Goal: Task Accomplishment & Management: Complete application form

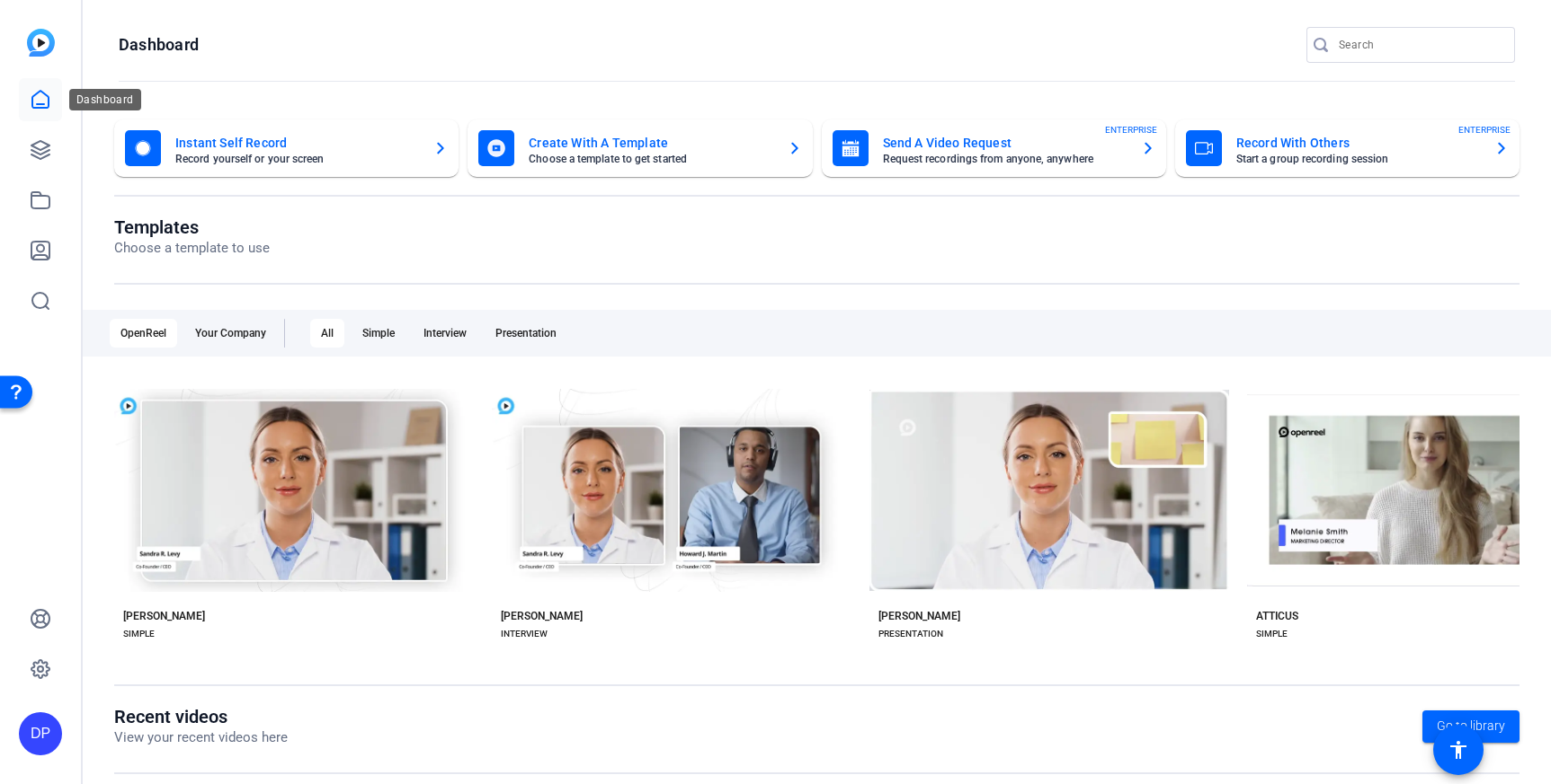
click at [35, 111] on link at bounding box center [41, 100] width 44 height 44
click at [44, 157] on icon at bounding box center [40, 149] width 22 height 22
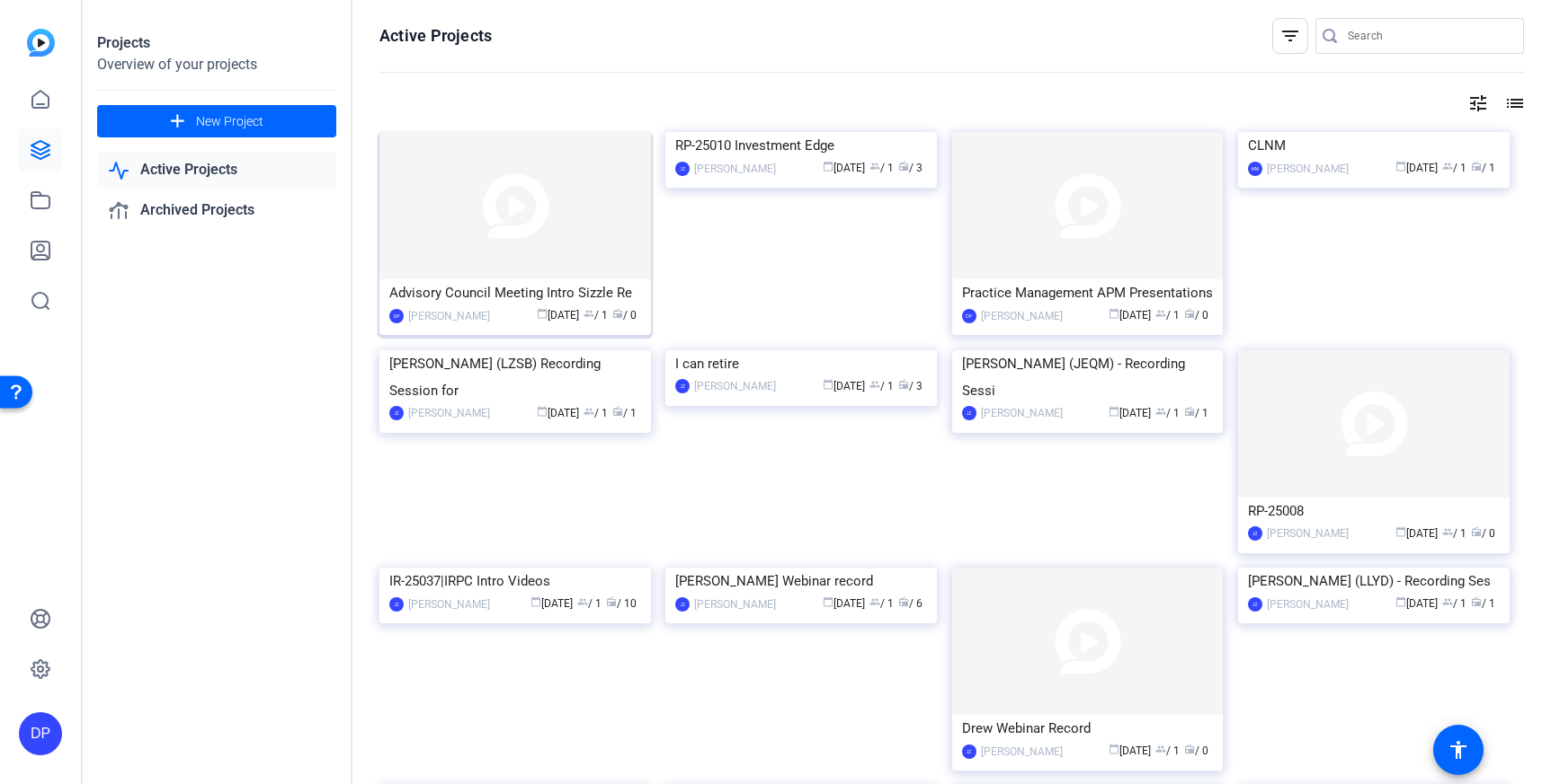
click at [552, 207] on img at bounding box center [515, 206] width 272 height 148
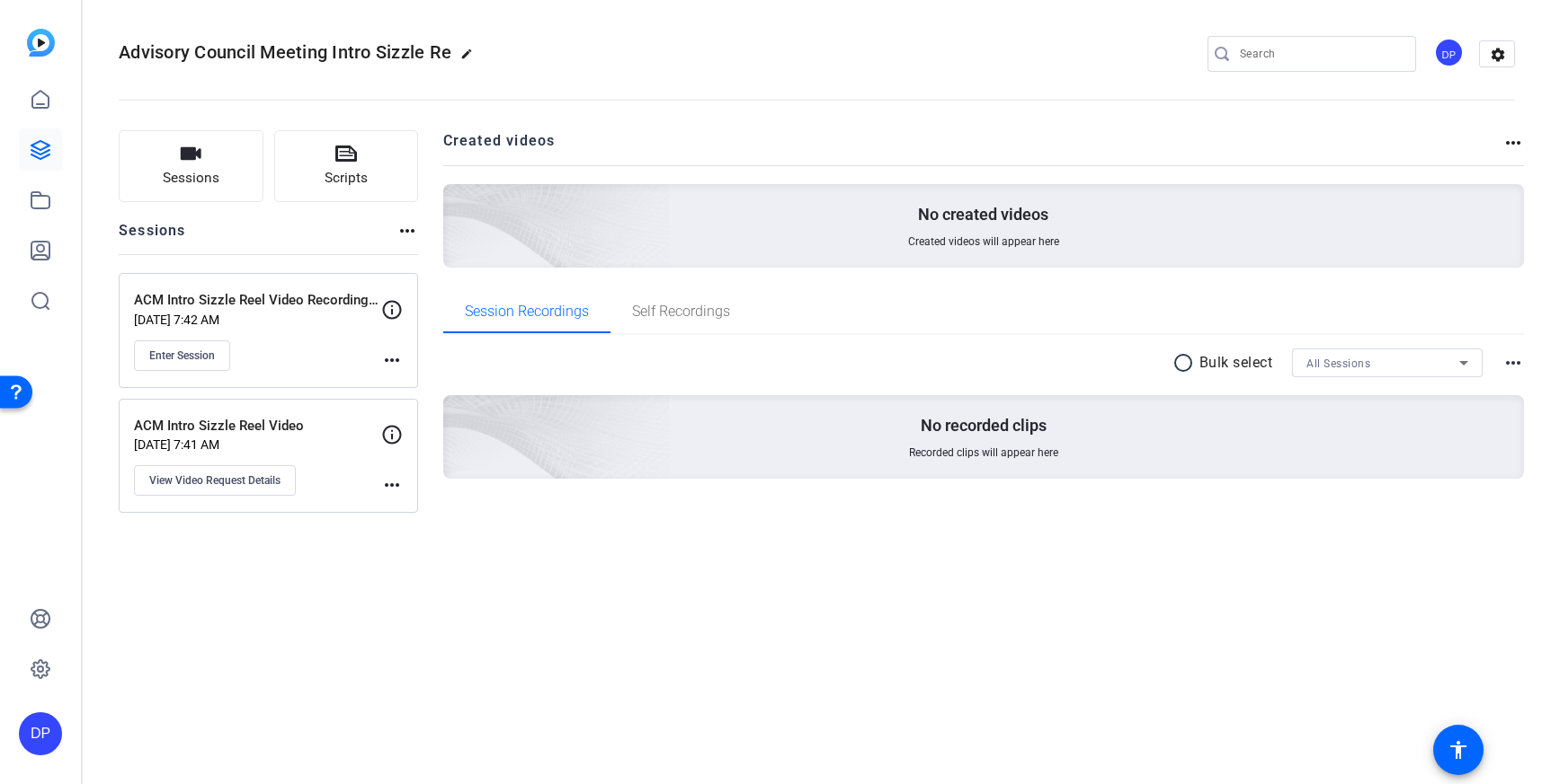
click at [388, 488] on mat-icon "more_horiz" at bounding box center [392, 485] width 22 height 22
click at [291, 526] on div at bounding box center [775, 392] width 1551 height 784
click at [260, 482] on span "View Video Request Details" at bounding box center [215, 480] width 132 height 14
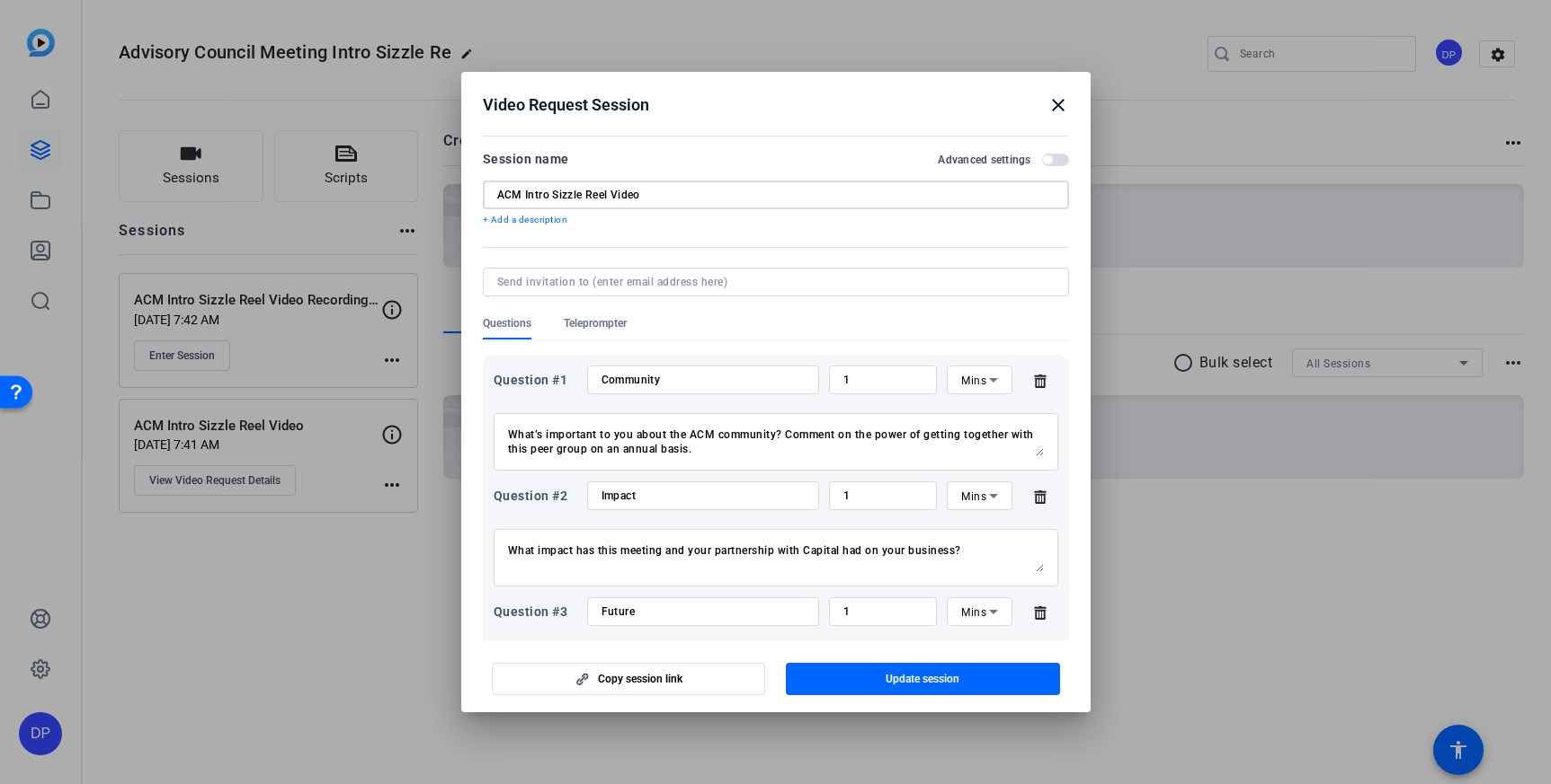
drag, startPoint x: 651, startPoint y: 193, endPoint x: 463, endPoint y: 198, distance: 188.1
click at [463, 198] on mat-dialog-content "Session name Advanced settings ACM Intro Sizzle Reel Video + Add a description …" at bounding box center [775, 385] width 629 height 510
click at [645, 190] on input "ACM Intro Sizzle Reel Video" at bounding box center [775, 195] width 557 height 14
type input "ACM Intro Sizzle Reel Video for Advisors"
click at [903, 672] on span "Update session" at bounding box center [923, 679] width 74 height 14
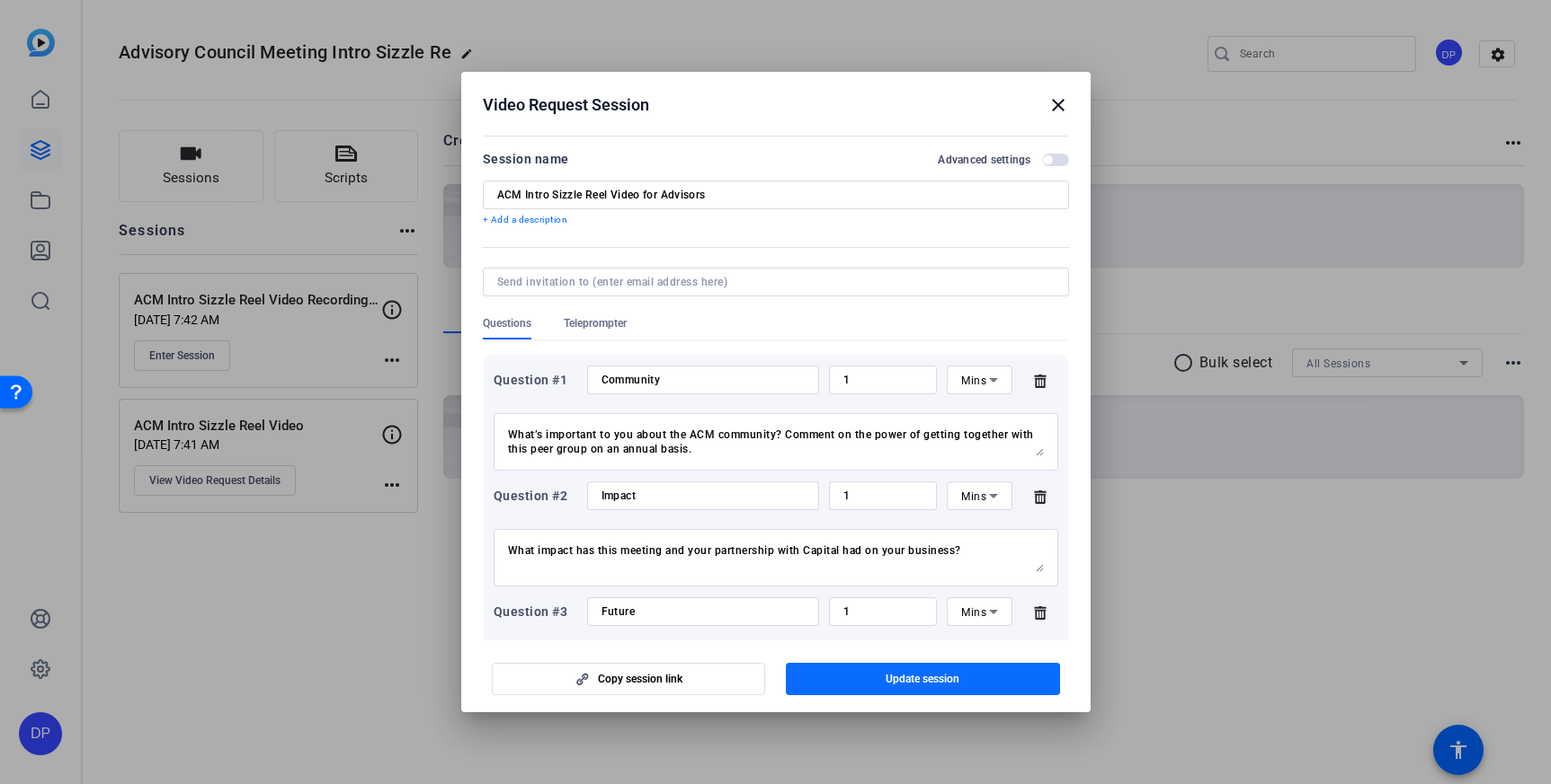
click at [855, 678] on span "button" at bounding box center [923, 679] width 274 height 44
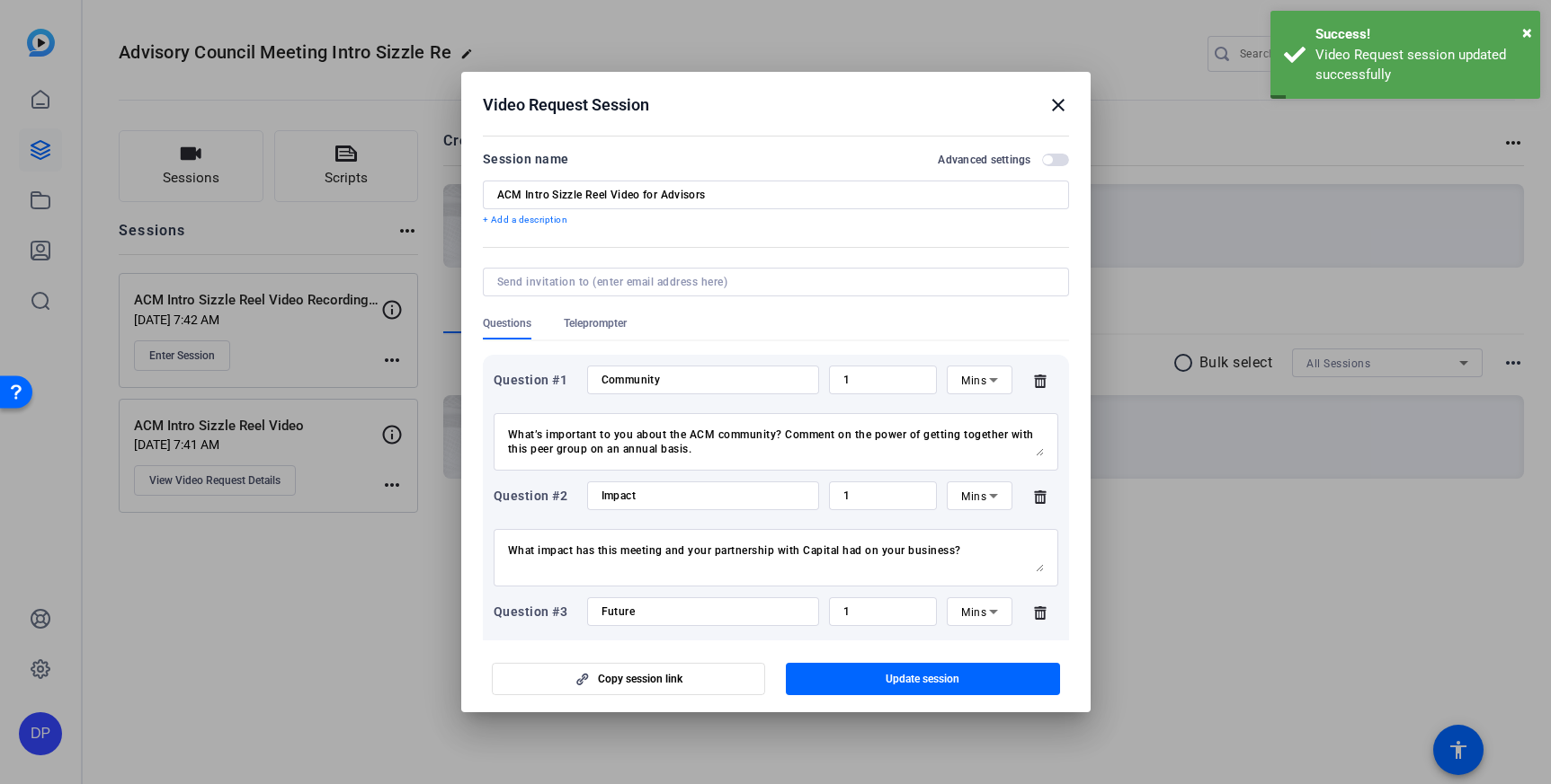
click at [1063, 102] on mat-icon "close" at bounding box center [1058, 105] width 22 height 22
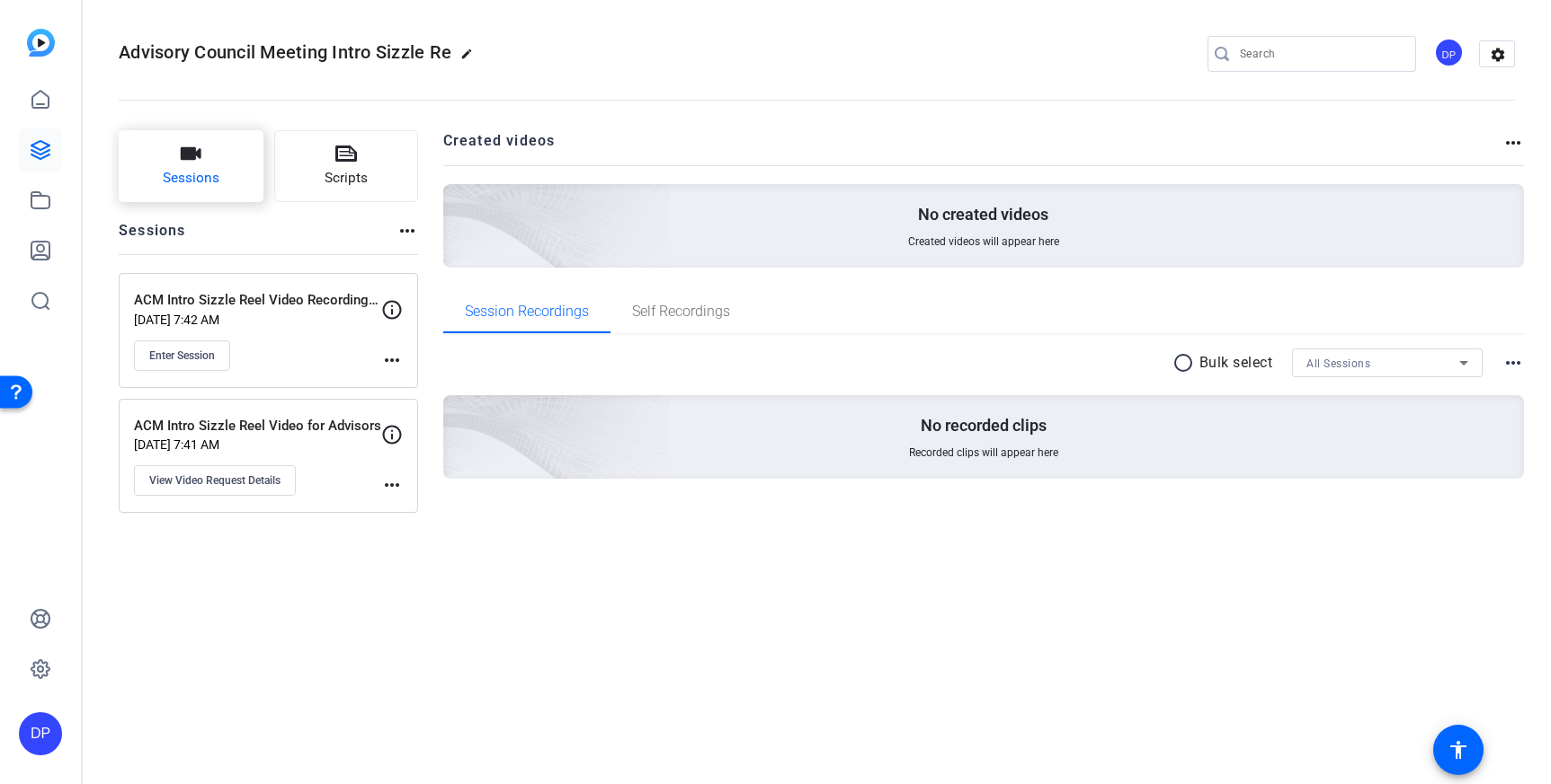
click at [193, 158] on icon "button" at bounding box center [191, 153] width 21 height 12
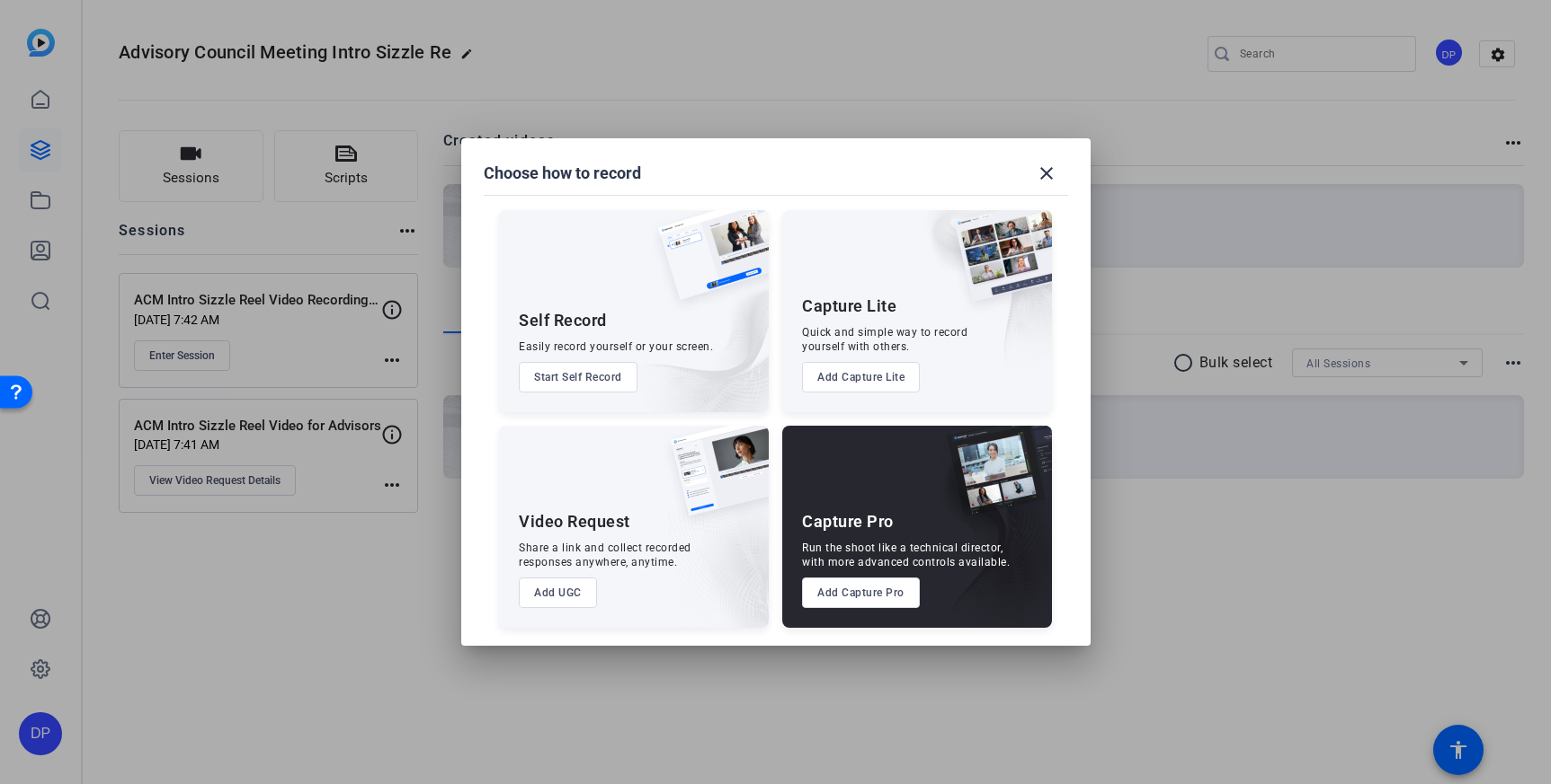
click at [568, 593] on button "Add UGC" at bounding box center [557, 593] width 79 height 30
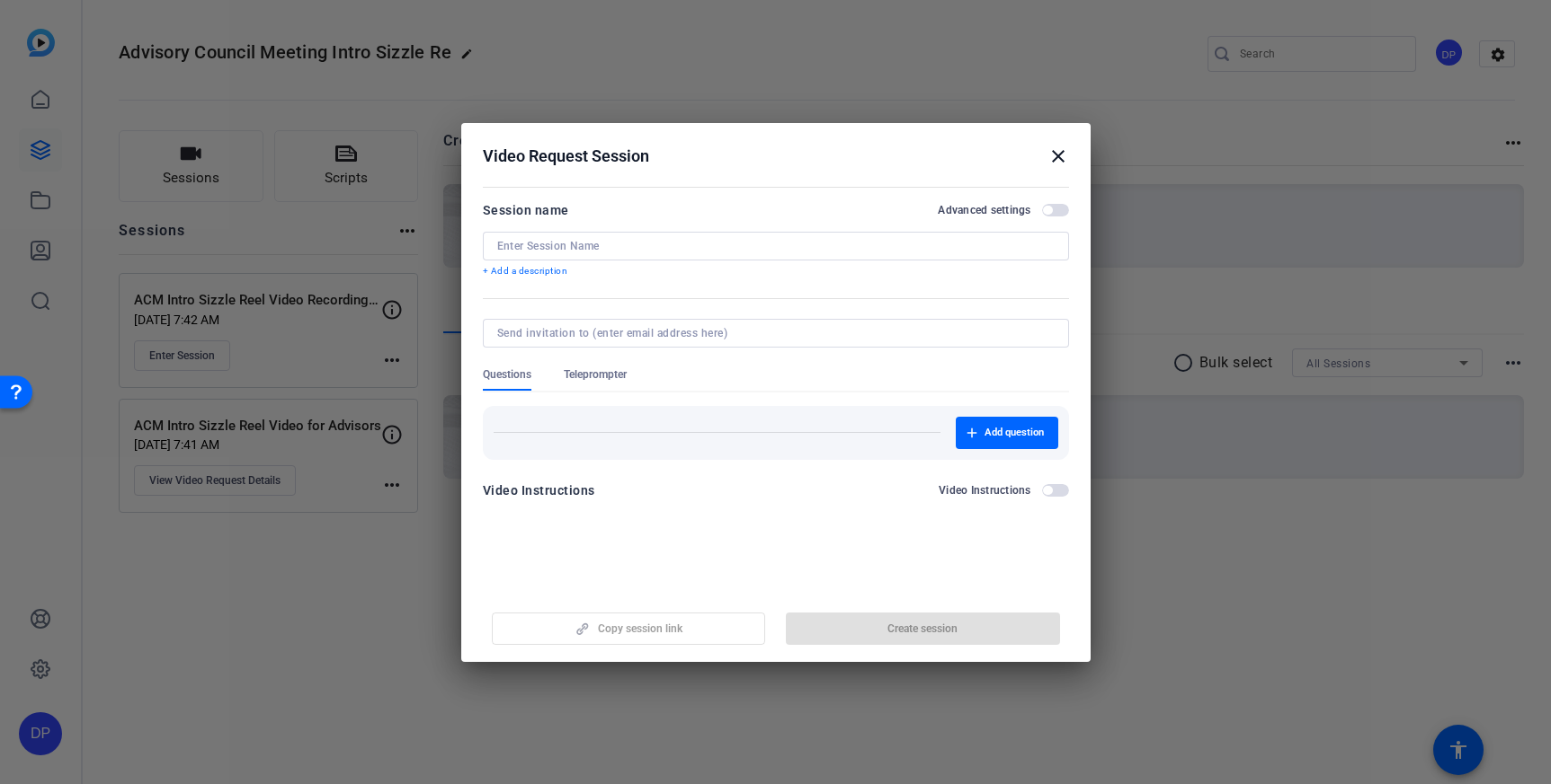
click at [664, 235] on div at bounding box center [775, 246] width 557 height 28
paste input "[URL][DOMAIN_NAME]"
type input "[URL][DOMAIN_NAME]"
type input "a"
drag, startPoint x: 735, startPoint y: 245, endPoint x: 661, endPoint y: 246, distance: 74.0
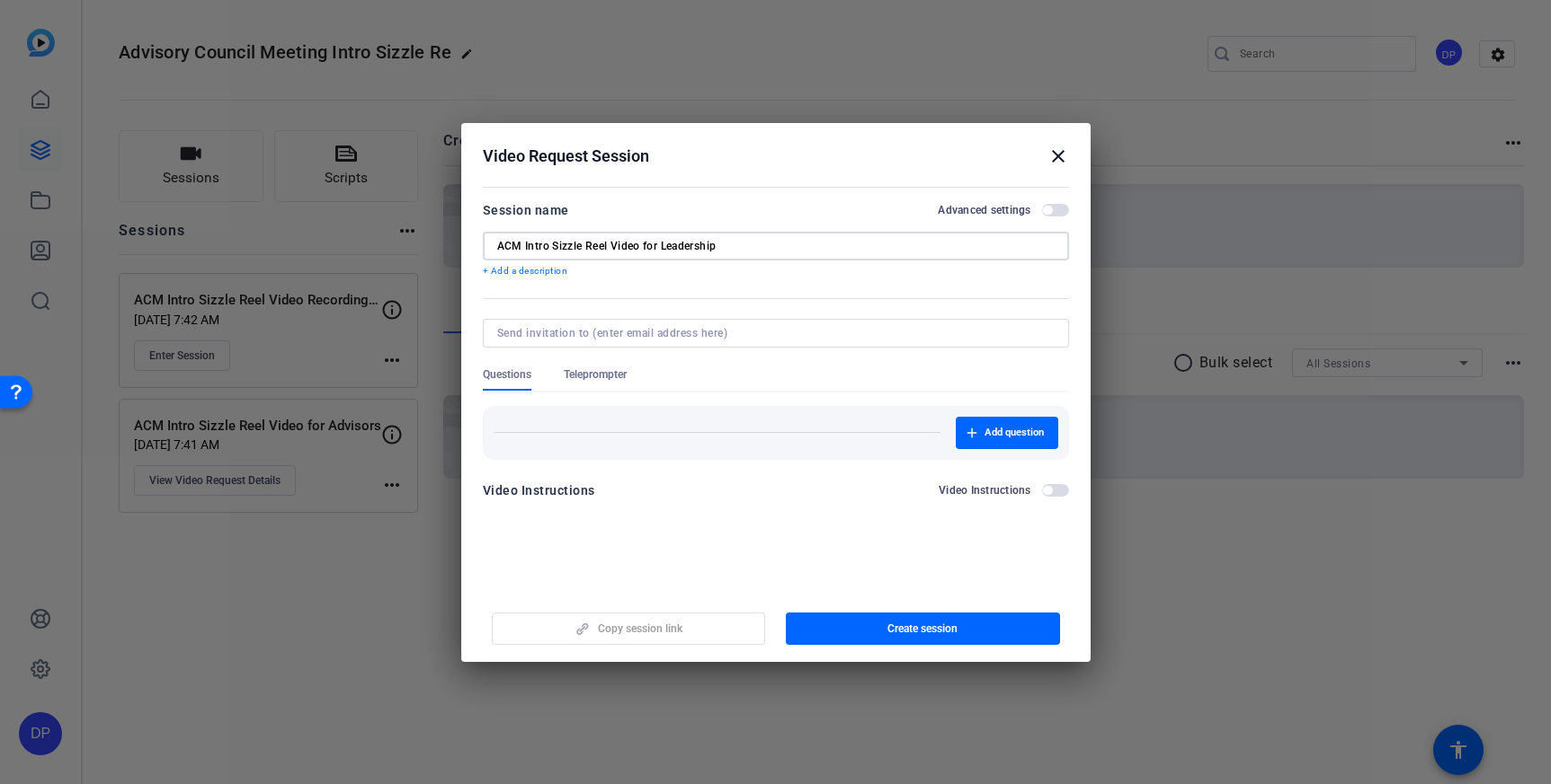
click at [661, 246] on input "ACM Intro Sizzle Reel Video for Leadership" at bounding box center [775, 246] width 557 height 14
type input "ACM Intro Sizzle Reel Video for CG Associates"
click at [1000, 441] on span "button" at bounding box center [1007, 433] width 102 height 44
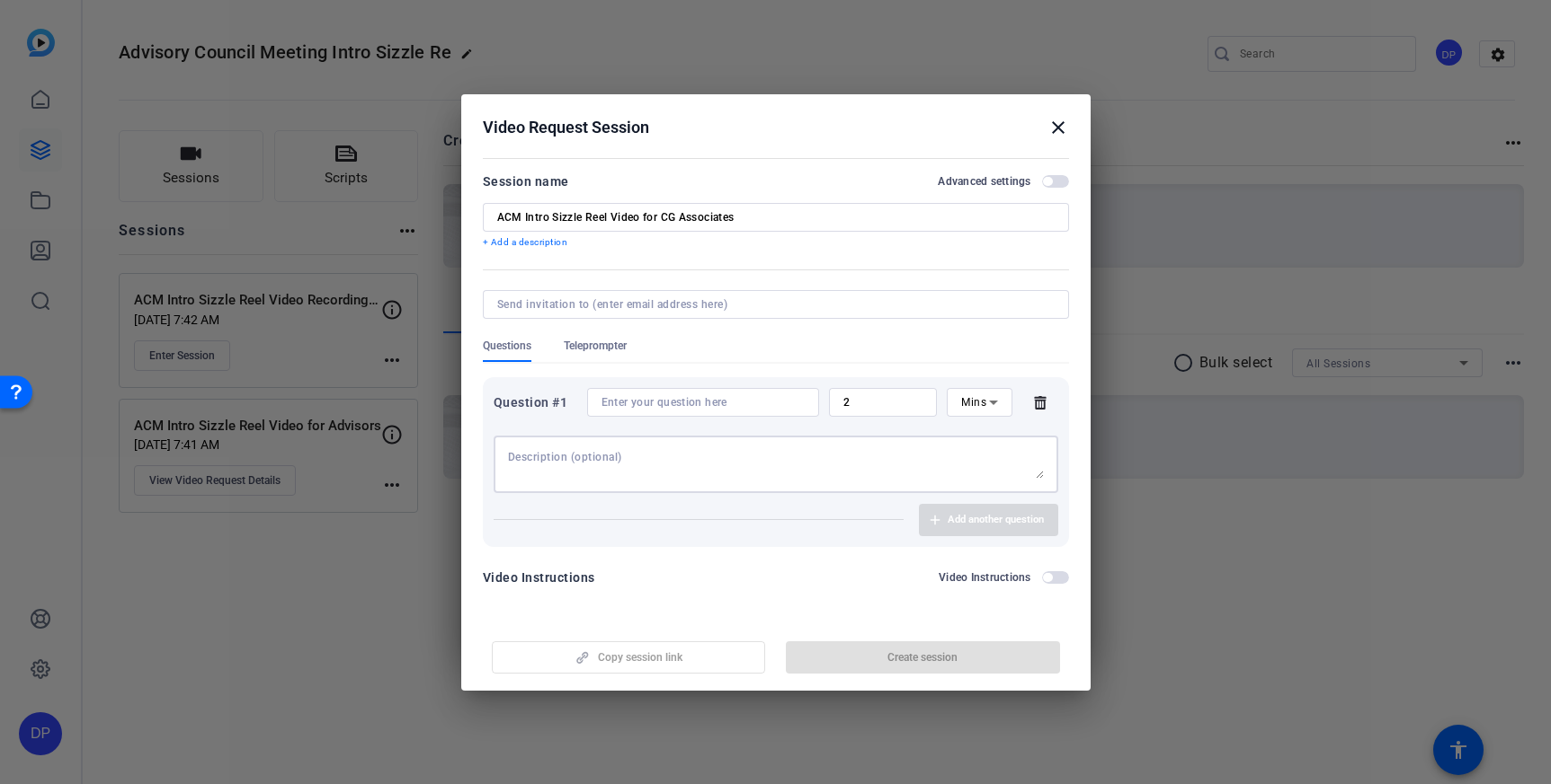
click at [555, 452] on textarea at bounding box center [776, 464] width 536 height 28
paste textarea "Express your gratitude in your own words. What has the ACM meant to our busines…"
type textarea "Express your gratitude in your own words. What has the ACM meant to our busines…"
click at [664, 406] on input at bounding box center [703, 402] width 203 height 14
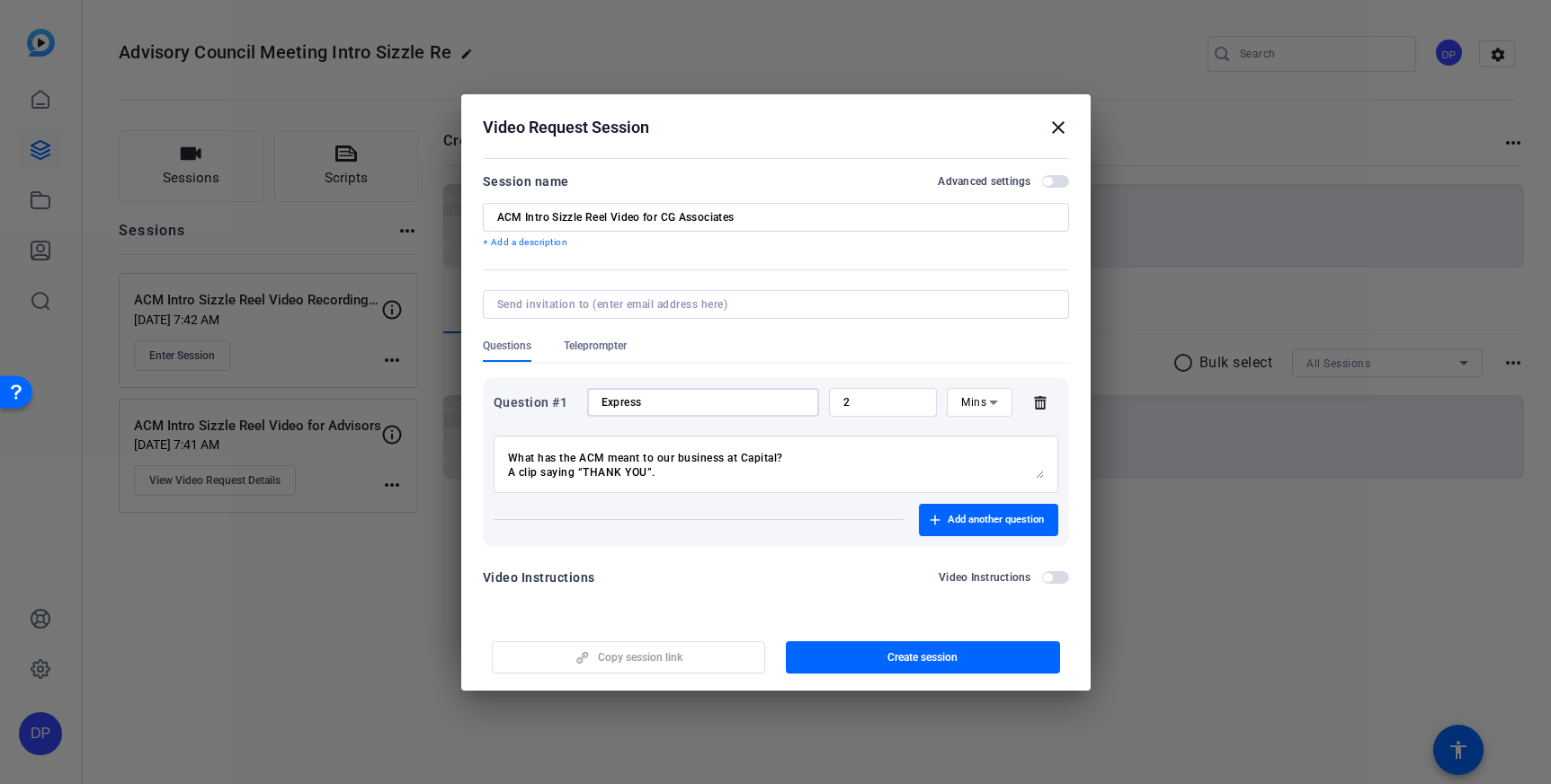
type input "Express"
drag, startPoint x: 746, startPoint y: 483, endPoint x: 476, endPoint y: 473, distance: 270.2
click at [476, 473] on mat-dialog-content "Session name Advanced settings ACM Intro Sizzle Reel Video for CG Associates + …" at bounding box center [775, 385] width 629 height 466
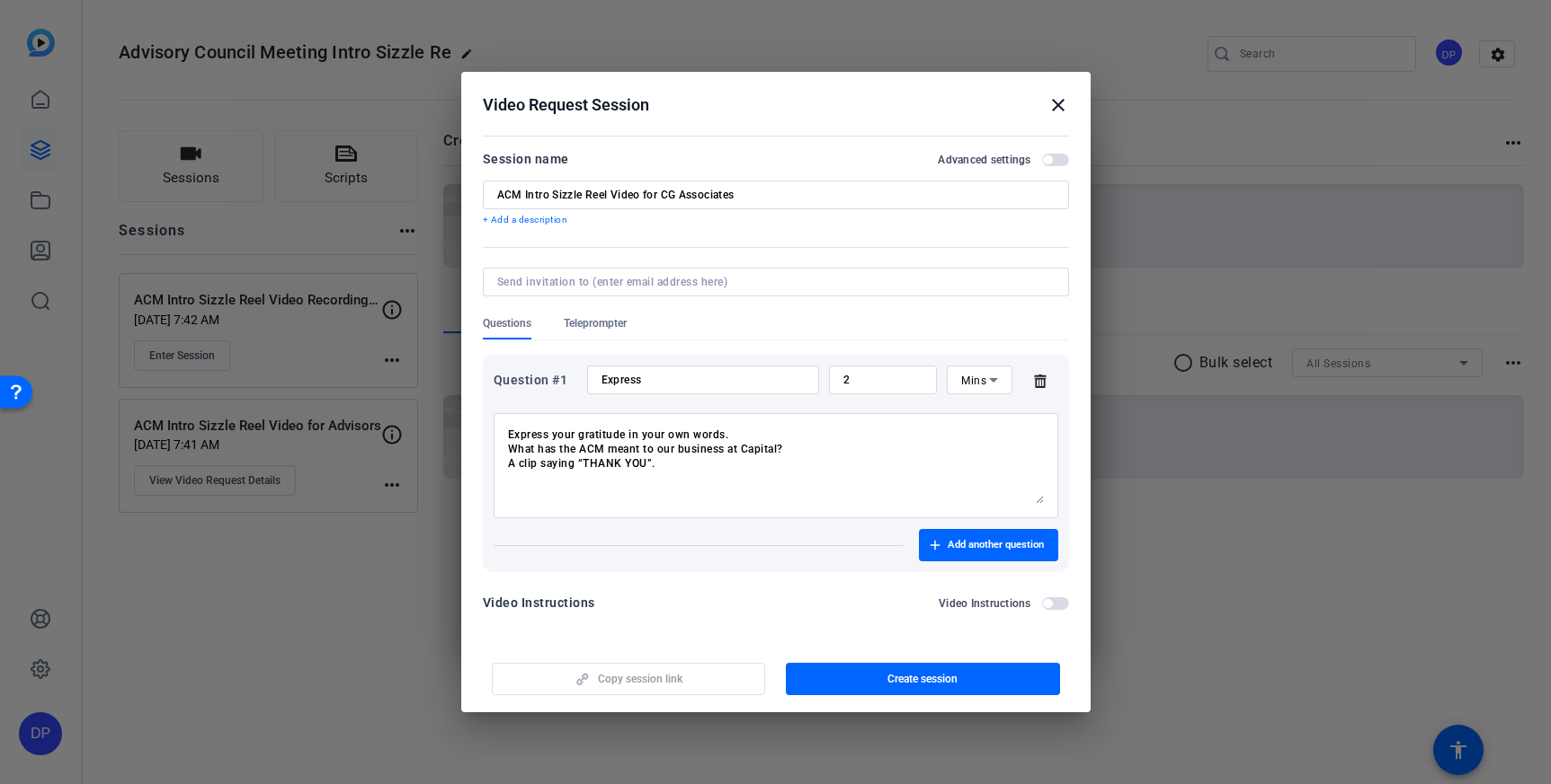
drag, startPoint x: 1040, startPoint y: 475, endPoint x: 1050, endPoint y: 523, distance: 49.0
click at [1050, 523] on div "Question #1 Express 2 Mins Express your gratitude in your own words. What has t…" at bounding box center [775, 463] width 586 height 218
click at [730, 484] on textarea "Express your gratitude in your own words. What has the ACM meant to our busines…" at bounding box center [776, 466] width 536 height 78
drag, startPoint x: 703, startPoint y: 469, endPoint x: 512, endPoint y: 454, distance: 191.6
click at [512, 454] on textarea "Express your gratitude in your own words. What has the ACM meant to our busines…" at bounding box center [776, 466] width 536 height 78
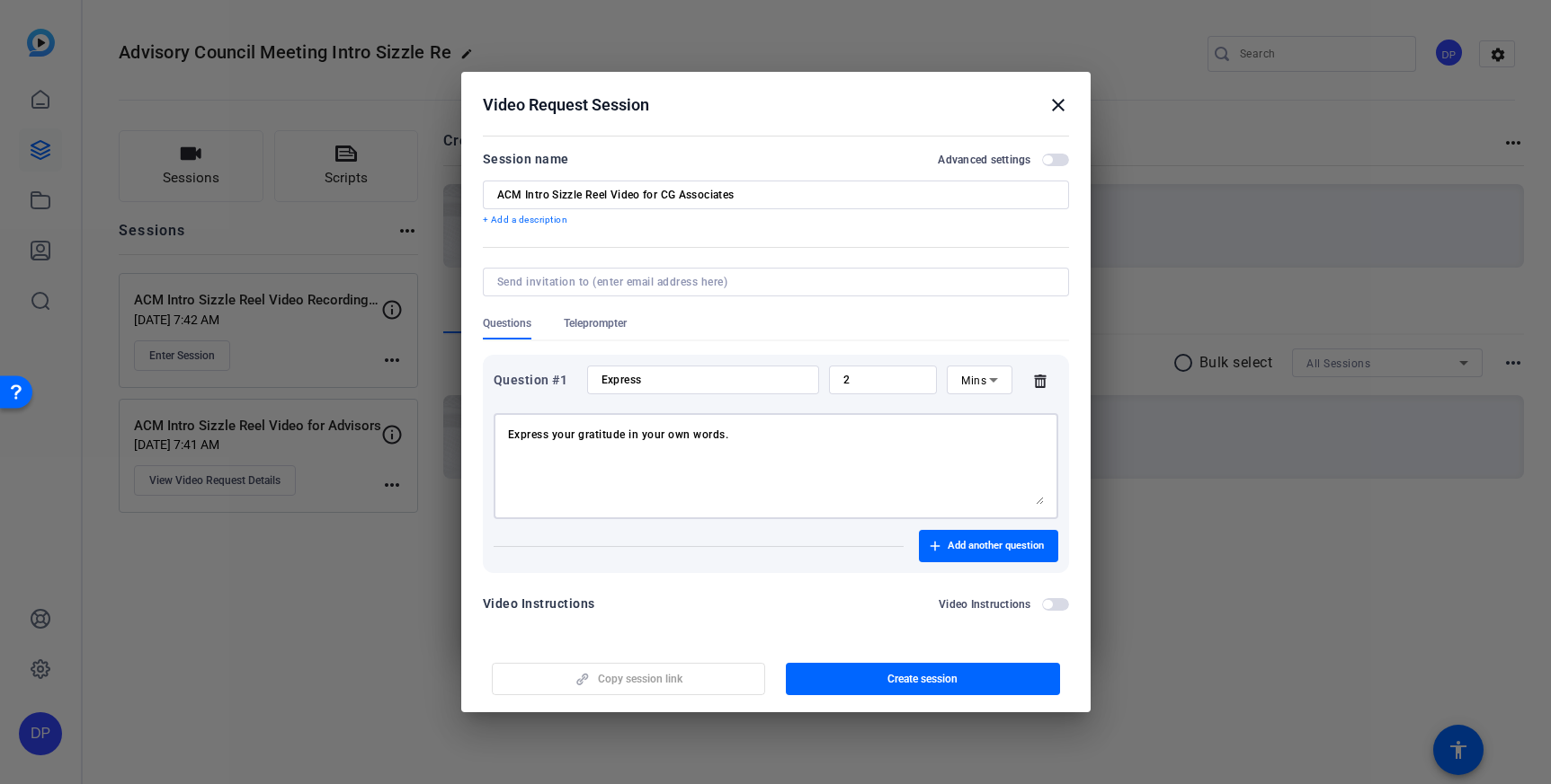
type textarea "Express your gratitude in your own words."
drag, startPoint x: 877, startPoint y: 377, endPoint x: 791, endPoint y: 377, distance: 86.0
click at [791, 377] on div "Question #1 Express 2 Mins" at bounding box center [776, 380] width 565 height 28
type input "1"
click at [806, 563] on div "Add another question" at bounding box center [776, 546] width 565 height 32
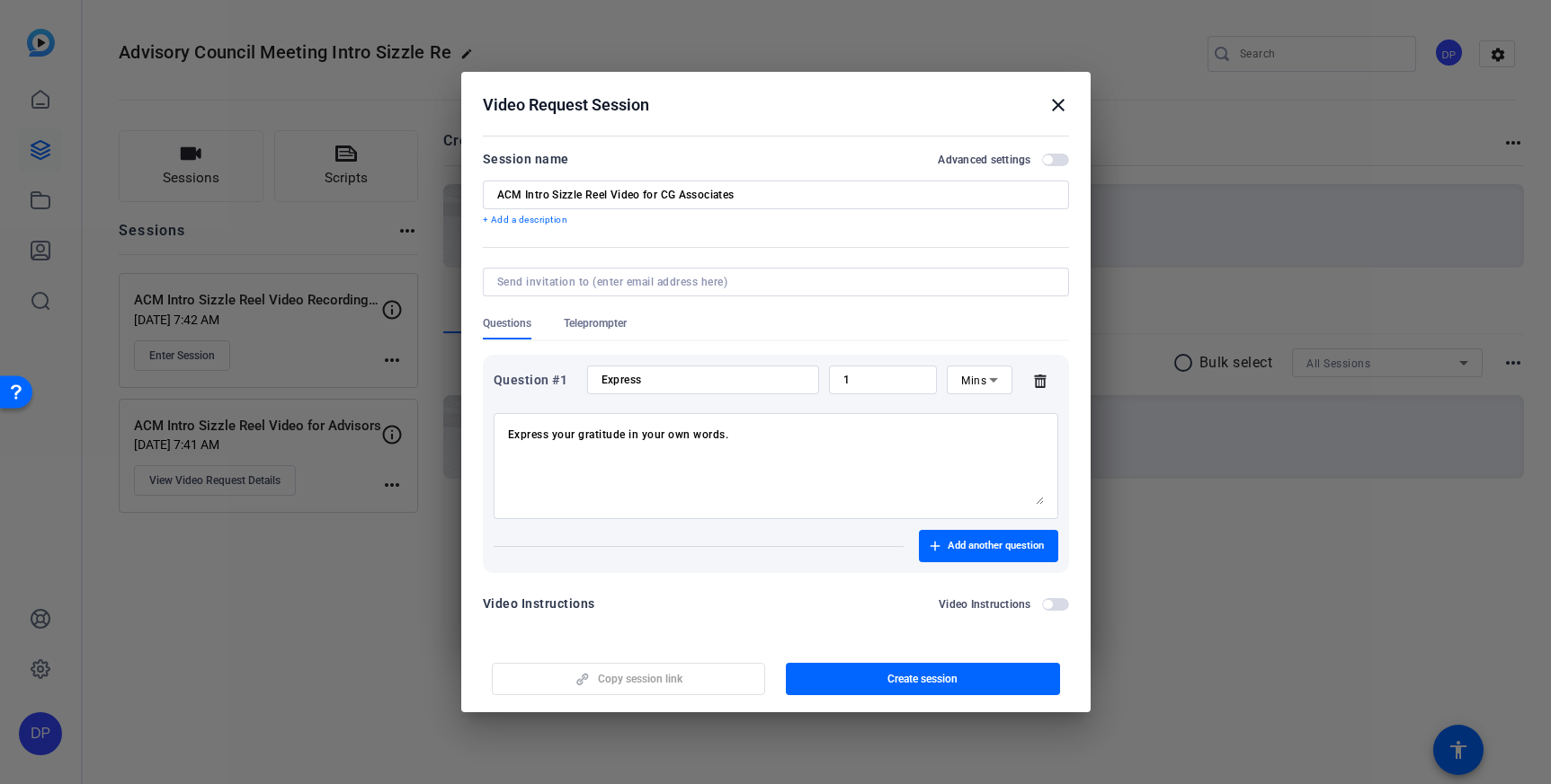
scroll to position [5, 0]
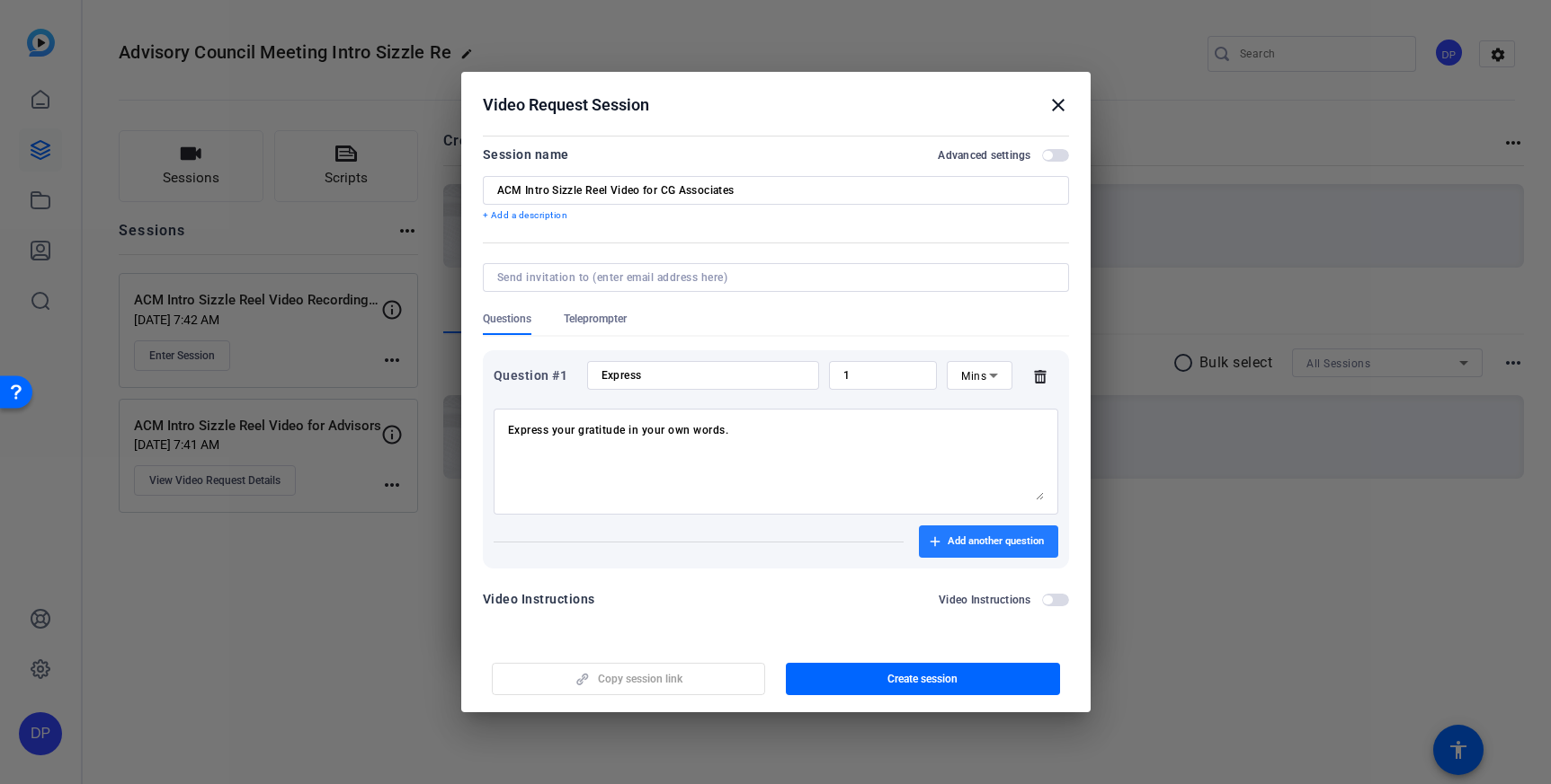
click at [966, 542] on span "Add another question" at bounding box center [996, 541] width 97 height 14
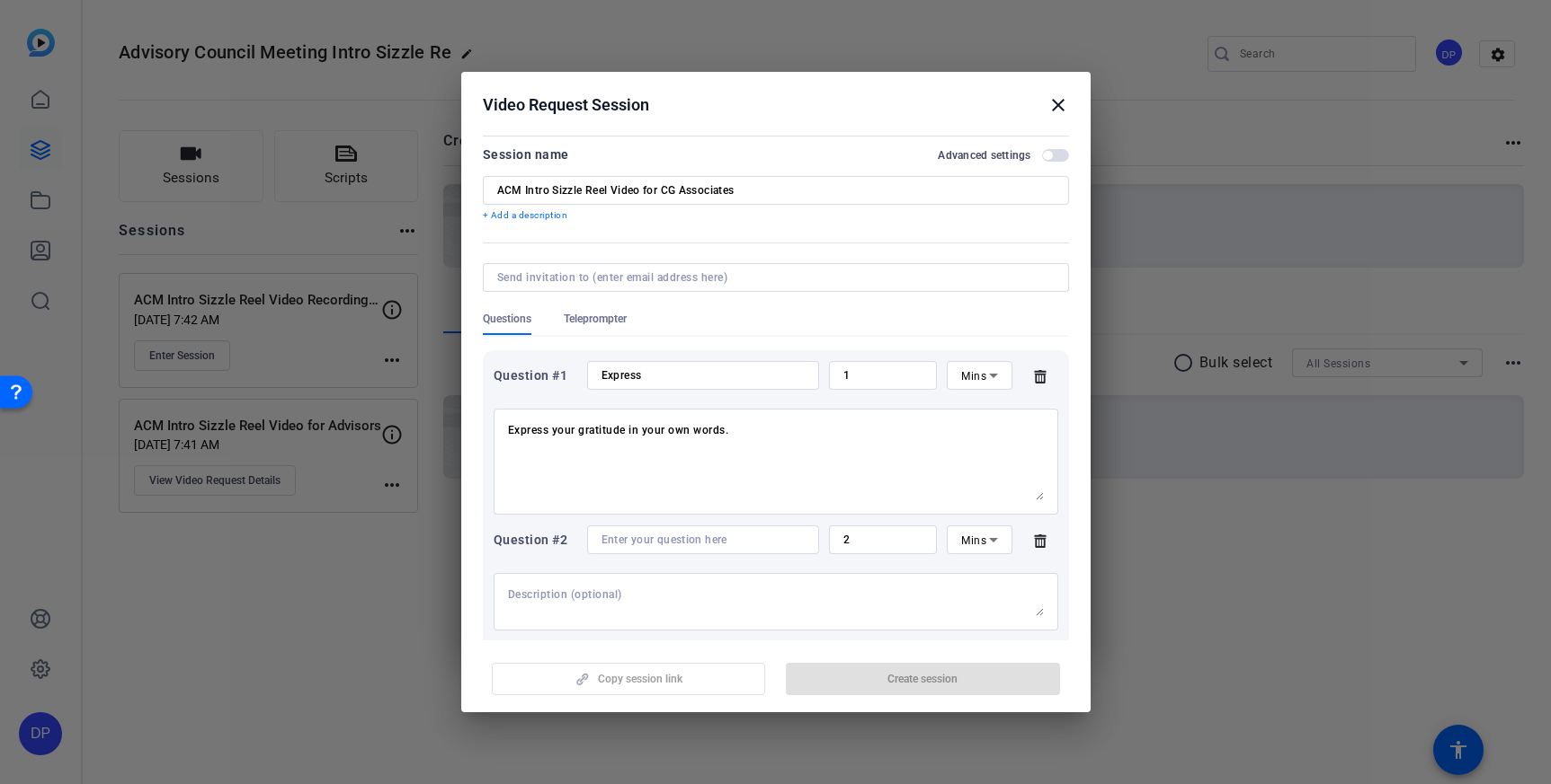
click at [579, 592] on textarea at bounding box center [776, 601] width 536 height 28
paste textarea "Express your gratitude in your own words. What has the ACM meant to our busines…"
drag, startPoint x: 1042, startPoint y: 610, endPoint x: 1053, endPoint y: 651, distance: 42.4
click at [1054, 653] on openreel-new-create-edit-ugc-session "Video Request Session close Session name Advanced settings ACM Intro Sizzle Ree…" at bounding box center [775, 392] width 629 height 639
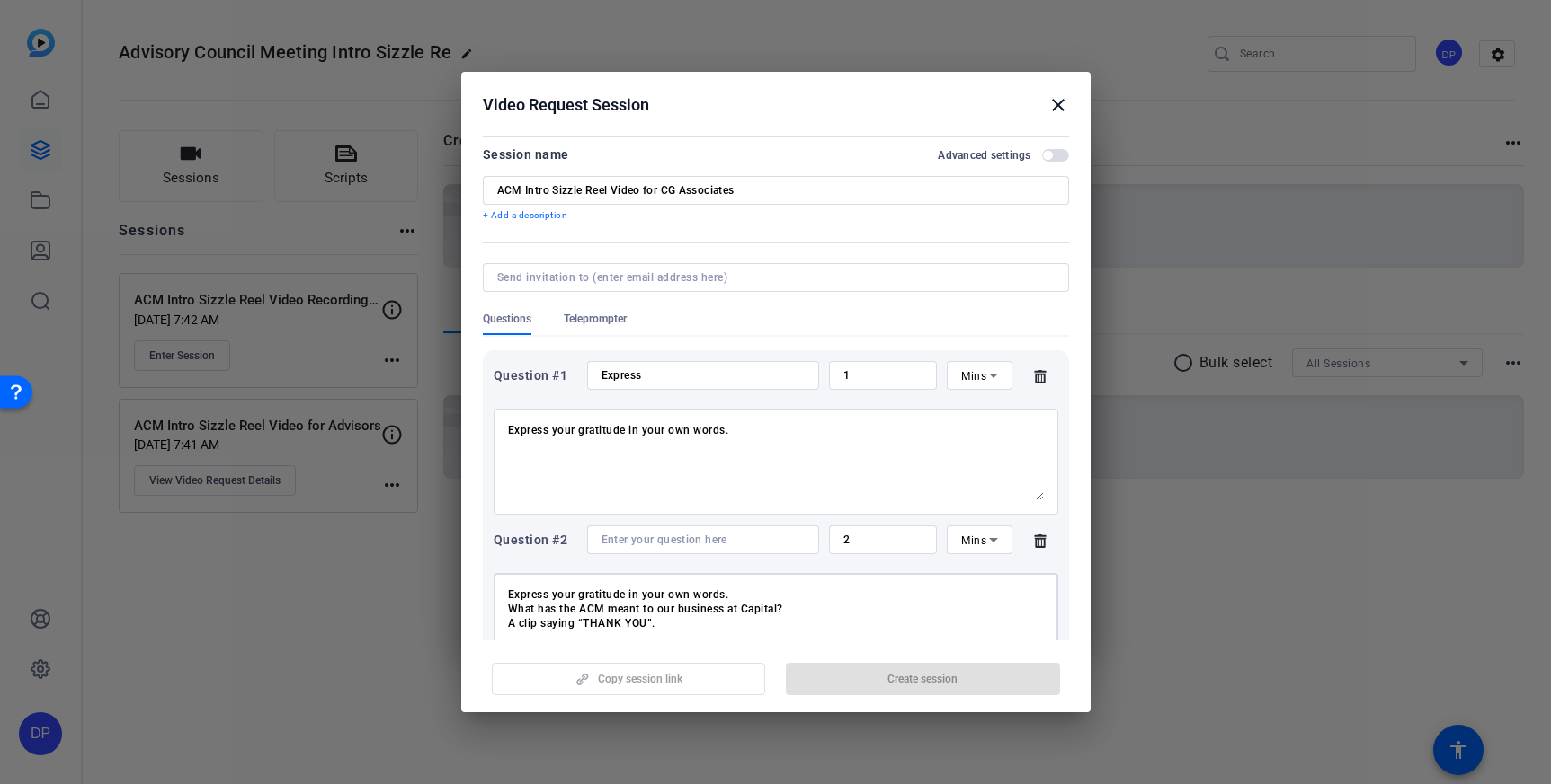
drag, startPoint x: 750, startPoint y: 598, endPoint x: 524, endPoint y: 584, distance: 226.4
click at [524, 584] on div "Express your gratitude in your own words. What has the ACM meant to our busines…" at bounding box center [776, 623] width 536 height 100
type textarea "What has the ACM meant to our business at Capital? A clip saying “THANK YOU”."
click at [652, 544] on input at bounding box center [703, 539] width 203 height 14
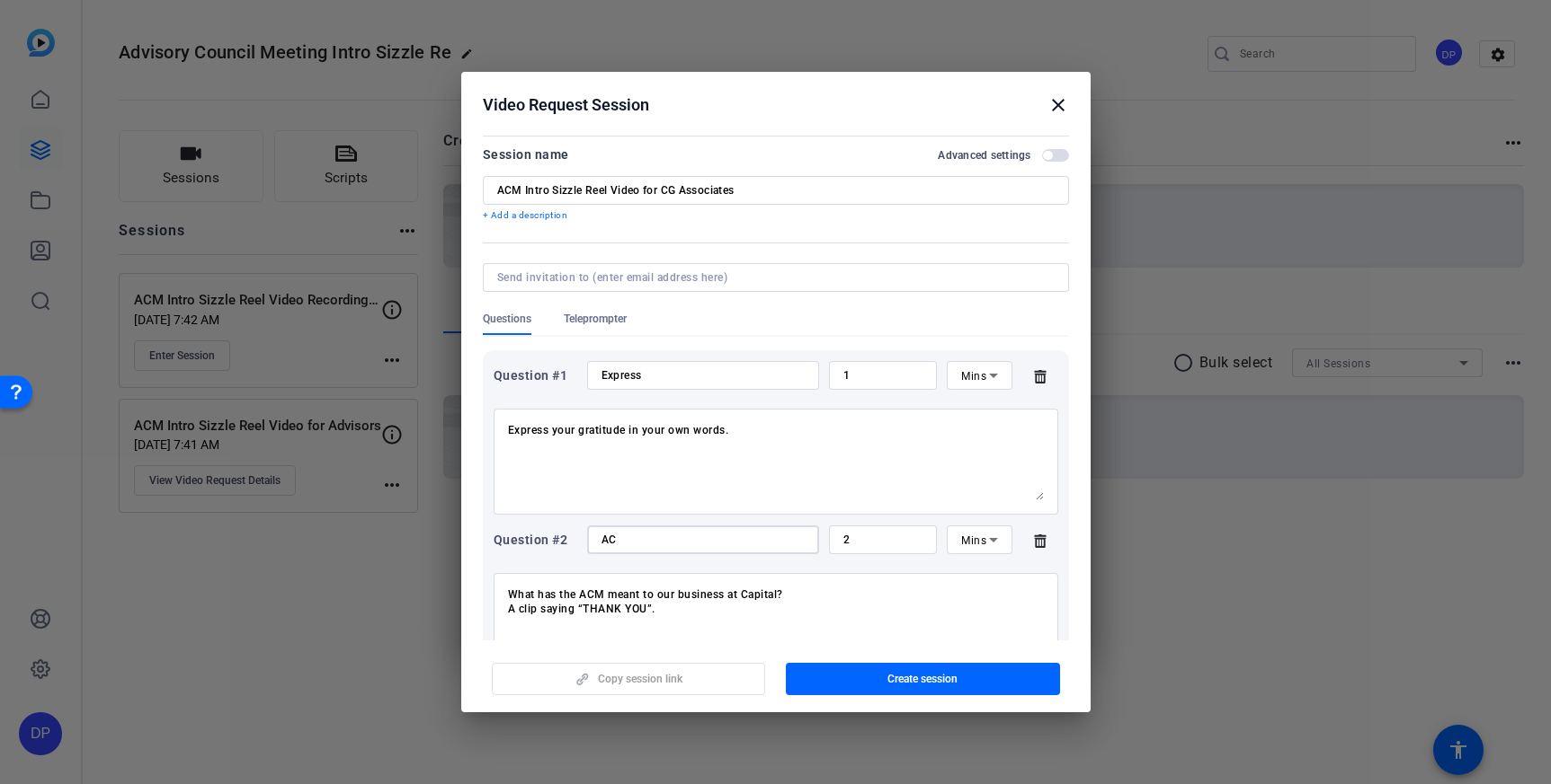
type input "A"
type input "ACM's Meaning"
drag, startPoint x: 668, startPoint y: 610, endPoint x: 468, endPoint y: 608, distance: 200.0
click at [468, 608] on mat-dialog-content "Session name Advanced settings ACM Intro Sizzle Reel Video for CG Associates + …" at bounding box center [775, 385] width 629 height 510
type textarea "What has the ACM meant to our business at Capital?"
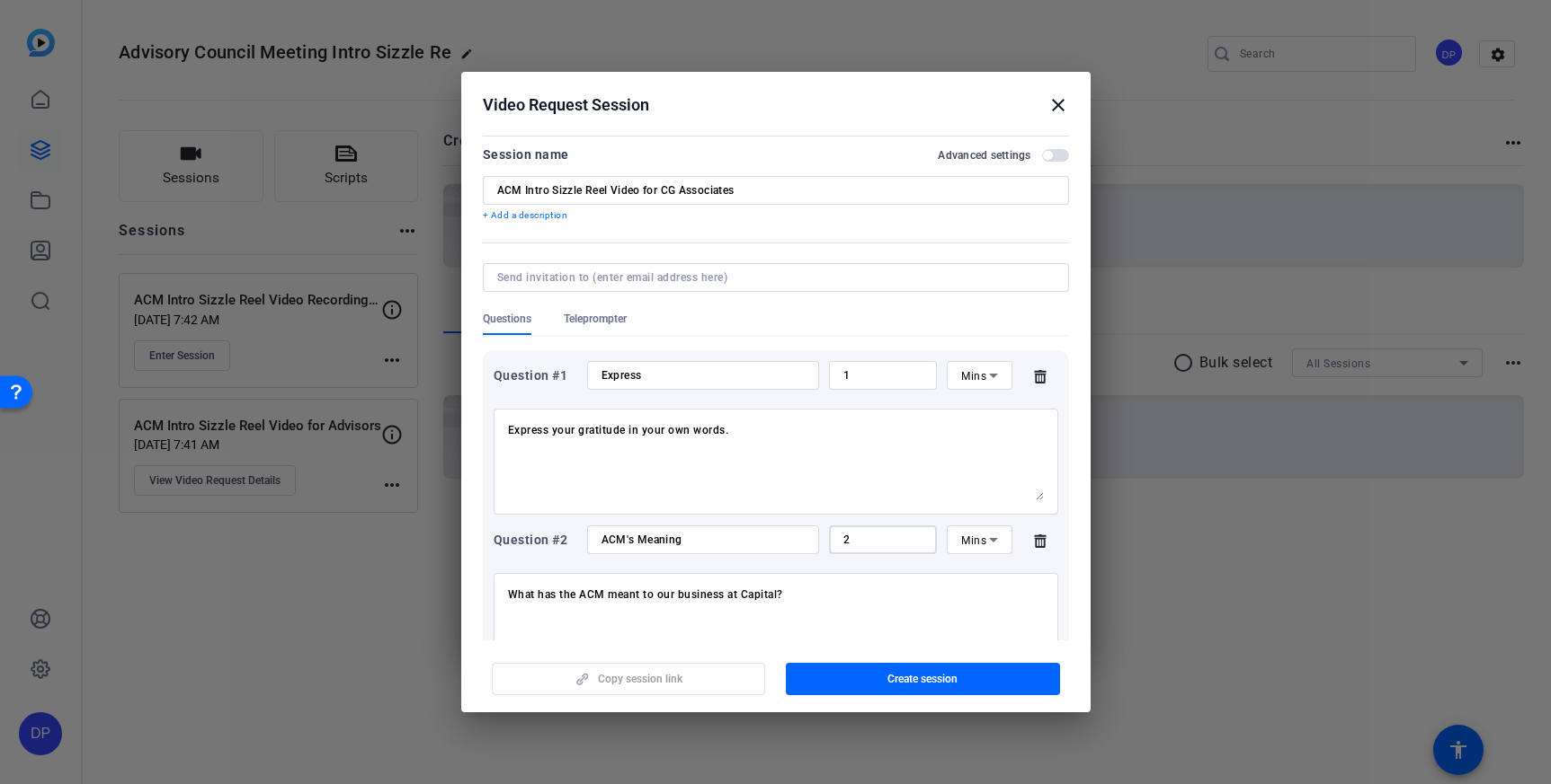
drag, startPoint x: 859, startPoint y: 534, endPoint x: 820, endPoint y: 534, distance: 39.0
click at [820, 534] on div "Question #2 ACM's Meaning 2 Mins" at bounding box center [776, 540] width 565 height 28
type input "1"
click at [795, 599] on textarea "What has the ACM meant to our business at Capital?" at bounding box center [776, 623] width 536 height 72
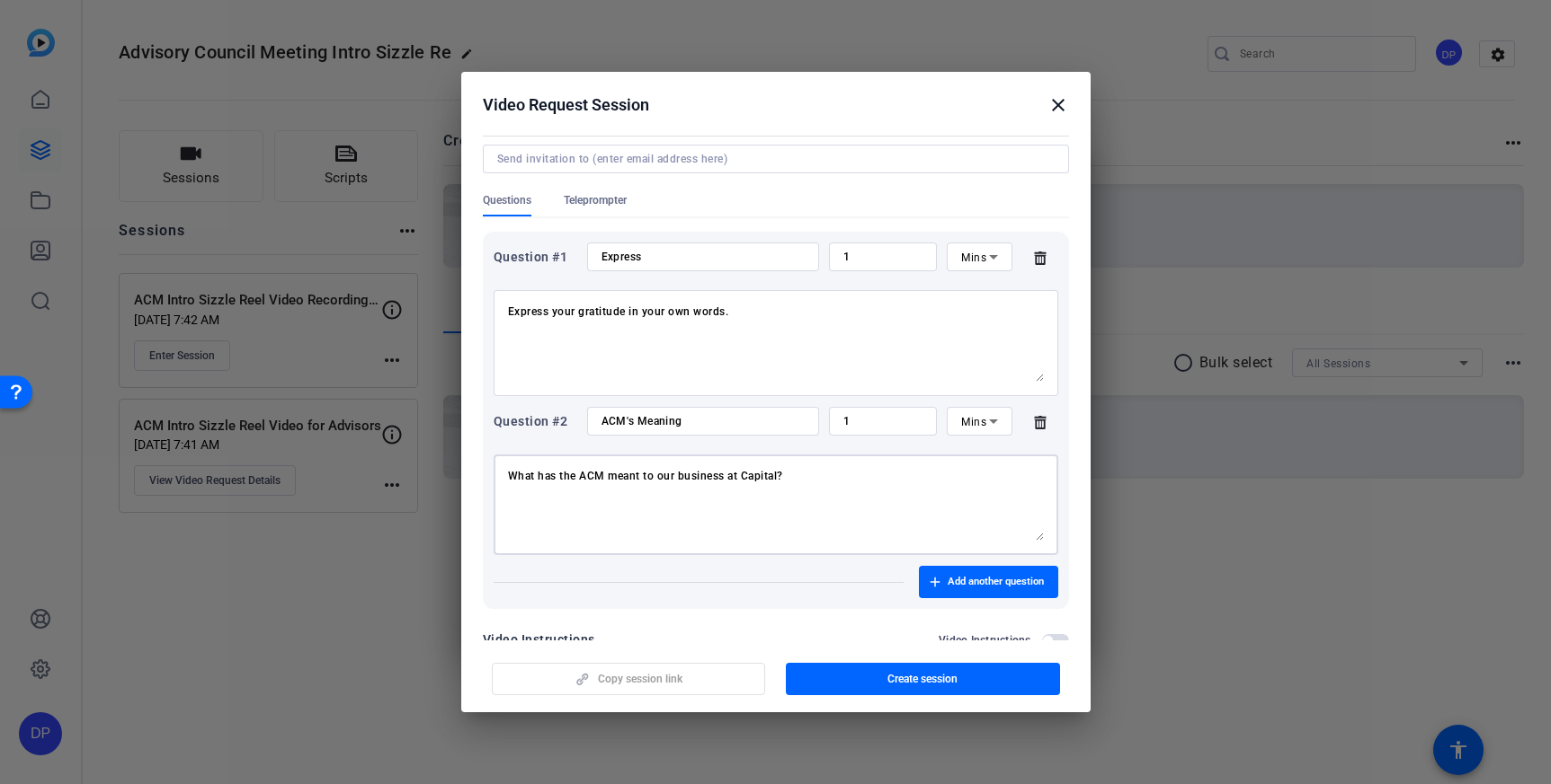
scroll to position [152, 0]
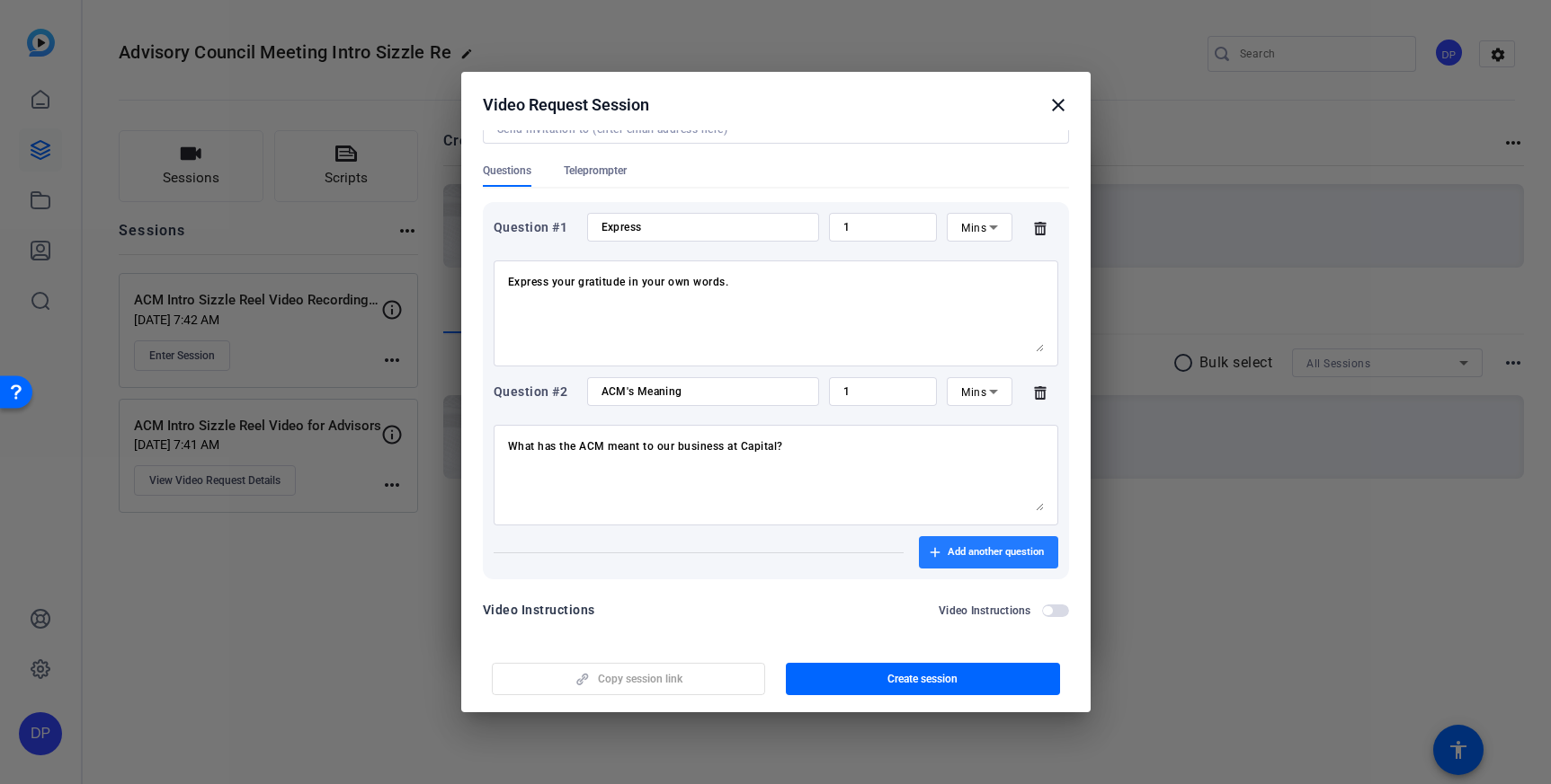
click at [961, 552] on span "Add another question" at bounding box center [996, 552] width 97 height 14
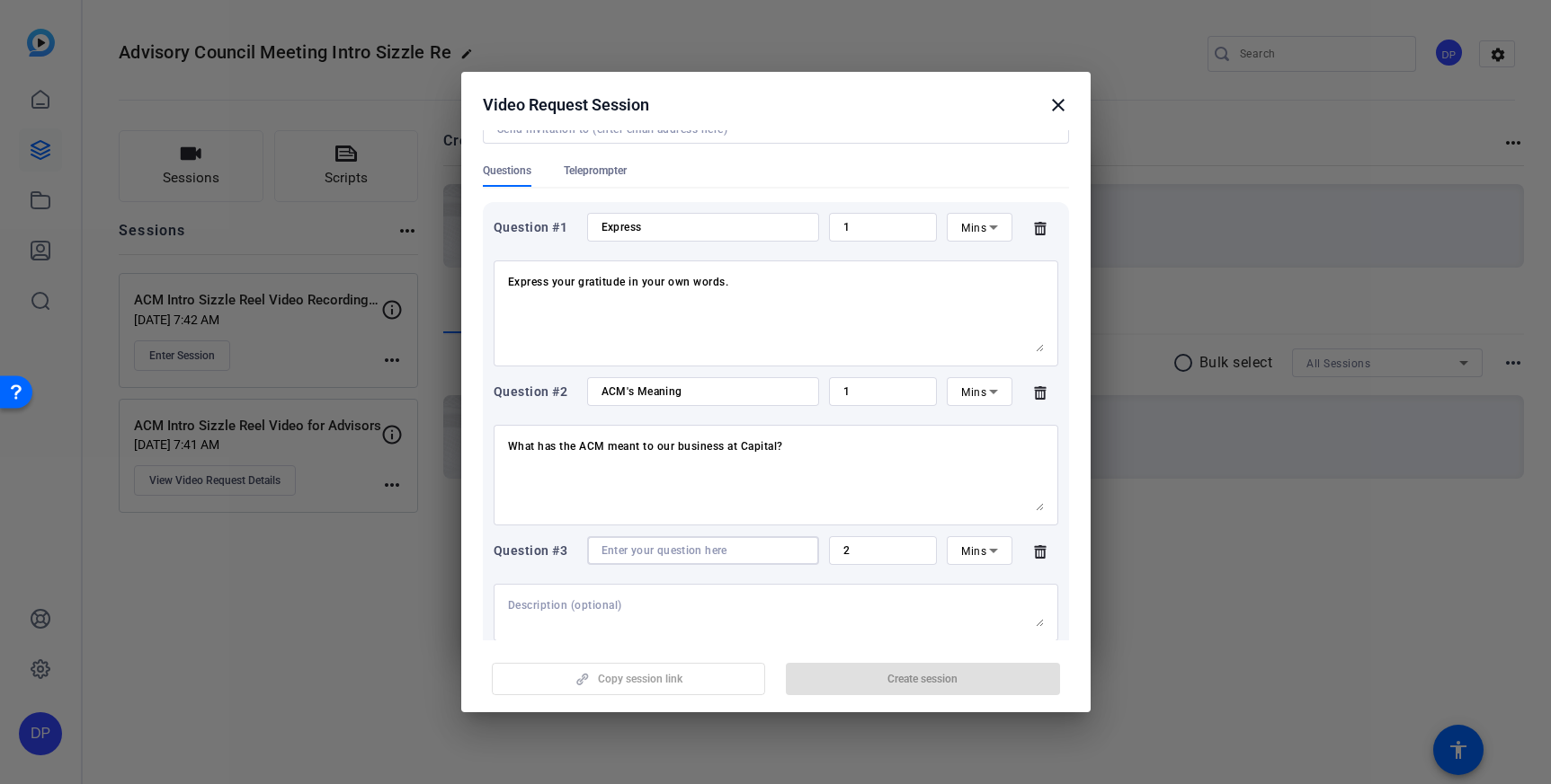
click at [638, 551] on input at bounding box center [703, 550] width 203 height 14
type input "One Word"
click at [583, 591] on div at bounding box center [776, 612] width 536 height 58
paste textarea "Express your gratitude in your own words. What has the ACM meant to our busines…"
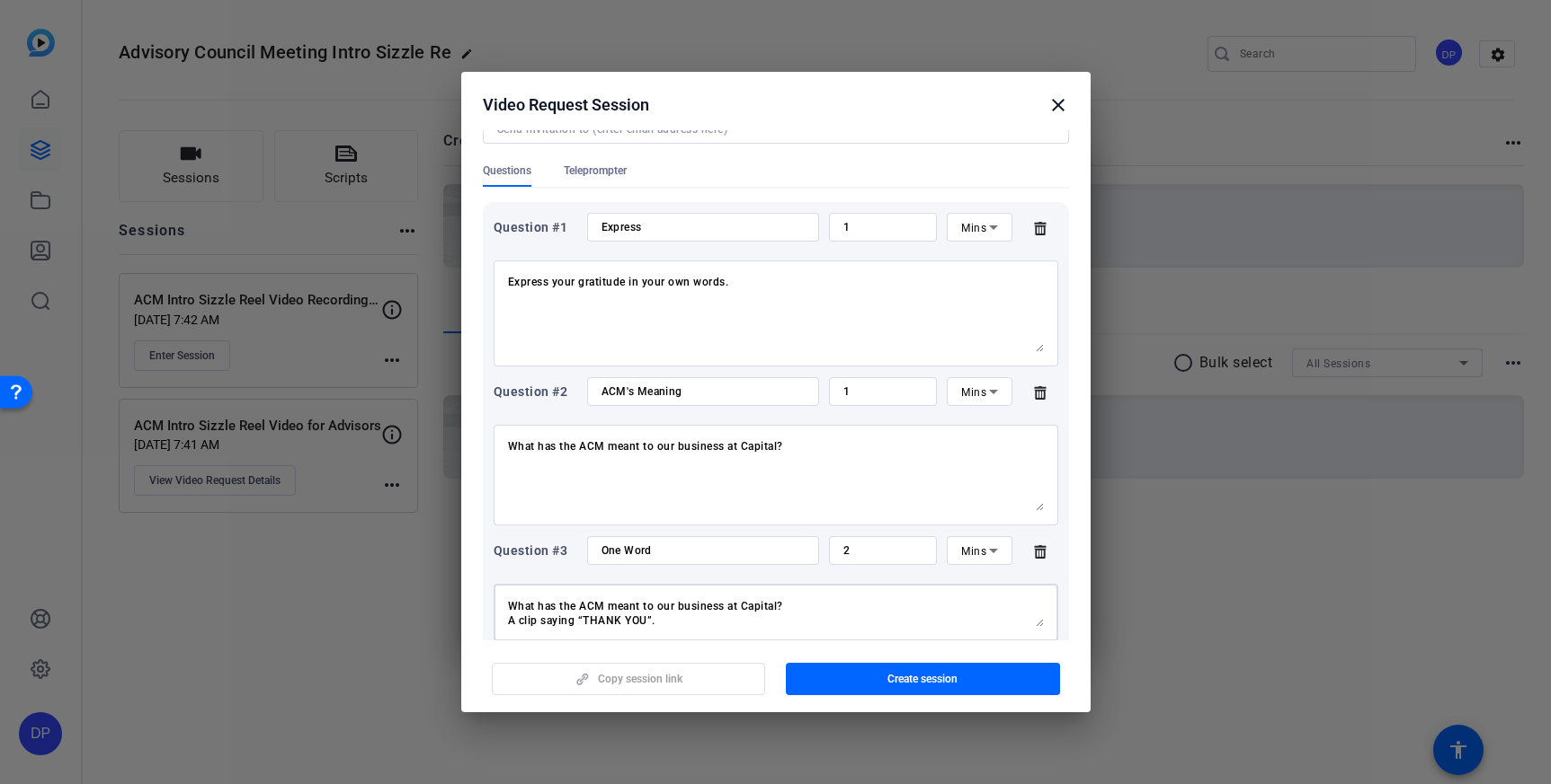
scroll to position [0, 0]
drag, startPoint x: 794, startPoint y: 601, endPoint x: 563, endPoint y: 584, distance: 231.6
click at [563, 584] on div "Express your gratitude in your own words. What has the ACM meant to our busines…" at bounding box center [776, 612] width 536 height 58
click at [777, 635] on div "Express your gratitude in your own words. What has the ACM meant to our busines…" at bounding box center [776, 612] width 536 height 58
drag, startPoint x: 1041, startPoint y: 622, endPoint x: 1043, endPoint y: 651, distance: 29.1
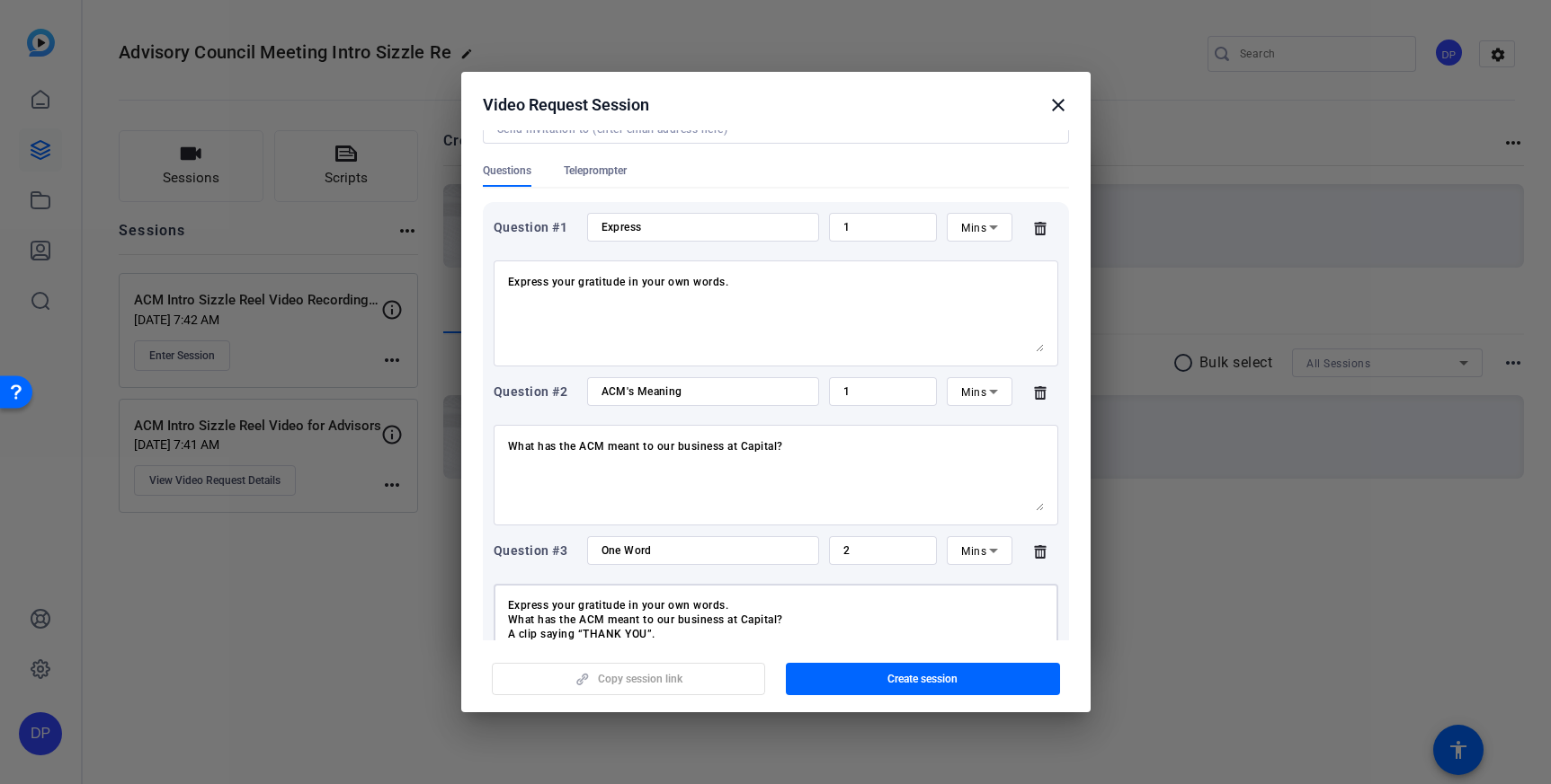
click at [1043, 651] on openreel-new-create-edit-ugc-session "Video Request Session close Session name Advanced settings ACM Intro Sizzle Ree…" at bounding box center [775, 392] width 629 height 639
type textarea "A clip saying “THANK YOU”."
drag, startPoint x: 868, startPoint y: 555, endPoint x: 809, endPoint y: 549, distance: 59.3
click at [809, 549] on div "Question #3 One Word 2 Mins" at bounding box center [776, 550] width 565 height 28
click at [958, 544] on div "Mins" at bounding box center [978, 550] width 64 height 28
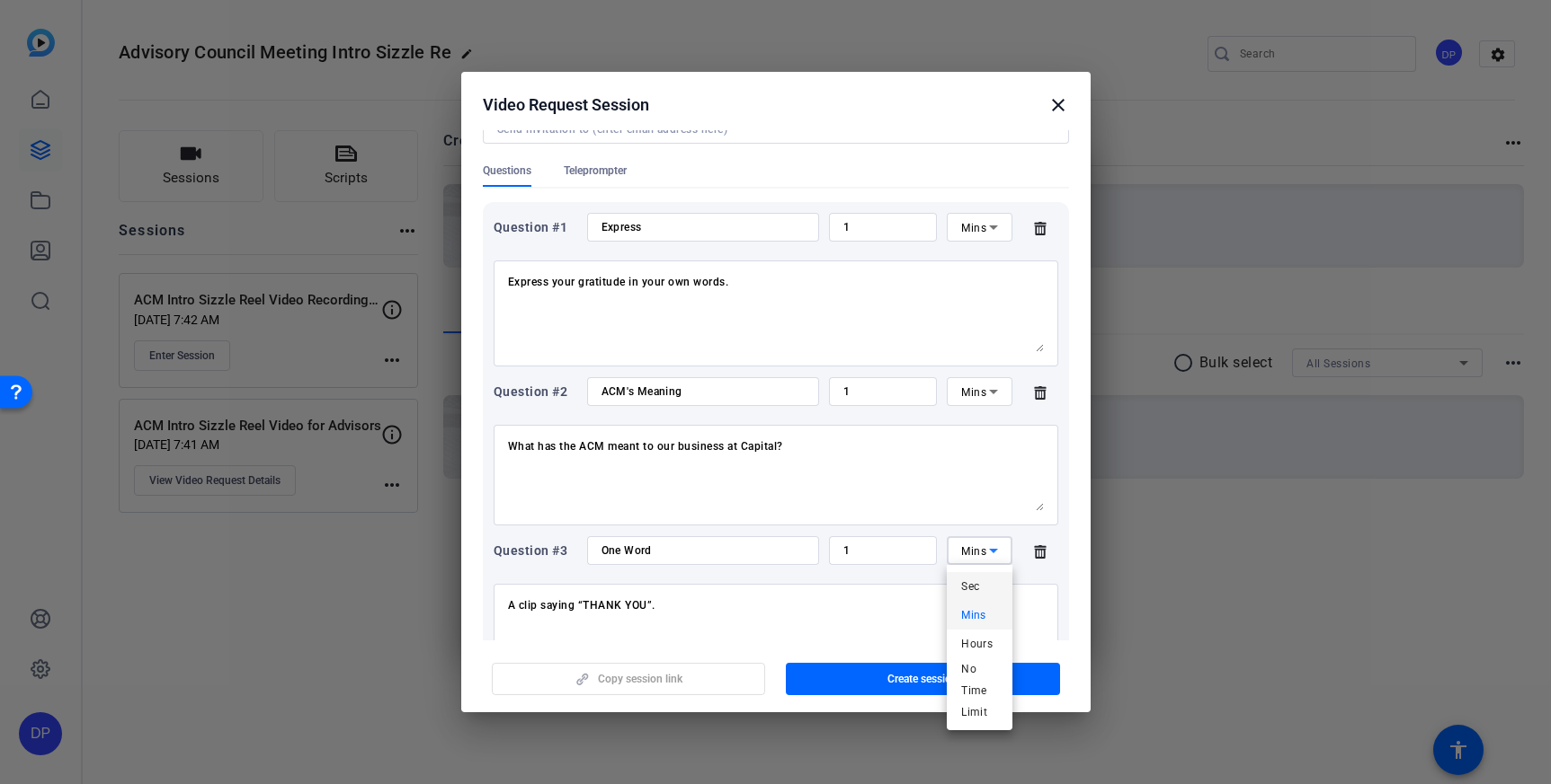
click at [966, 584] on span "Sec" at bounding box center [970, 586] width 18 height 22
drag, startPoint x: 872, startPoint y: 551, endPoint x: 803, endPoint y: 549, distance: 69.0
click at [803, 549] on div "Question #3 One Word 1 Sec" at bounding box center [776, 550] width 565 height 28
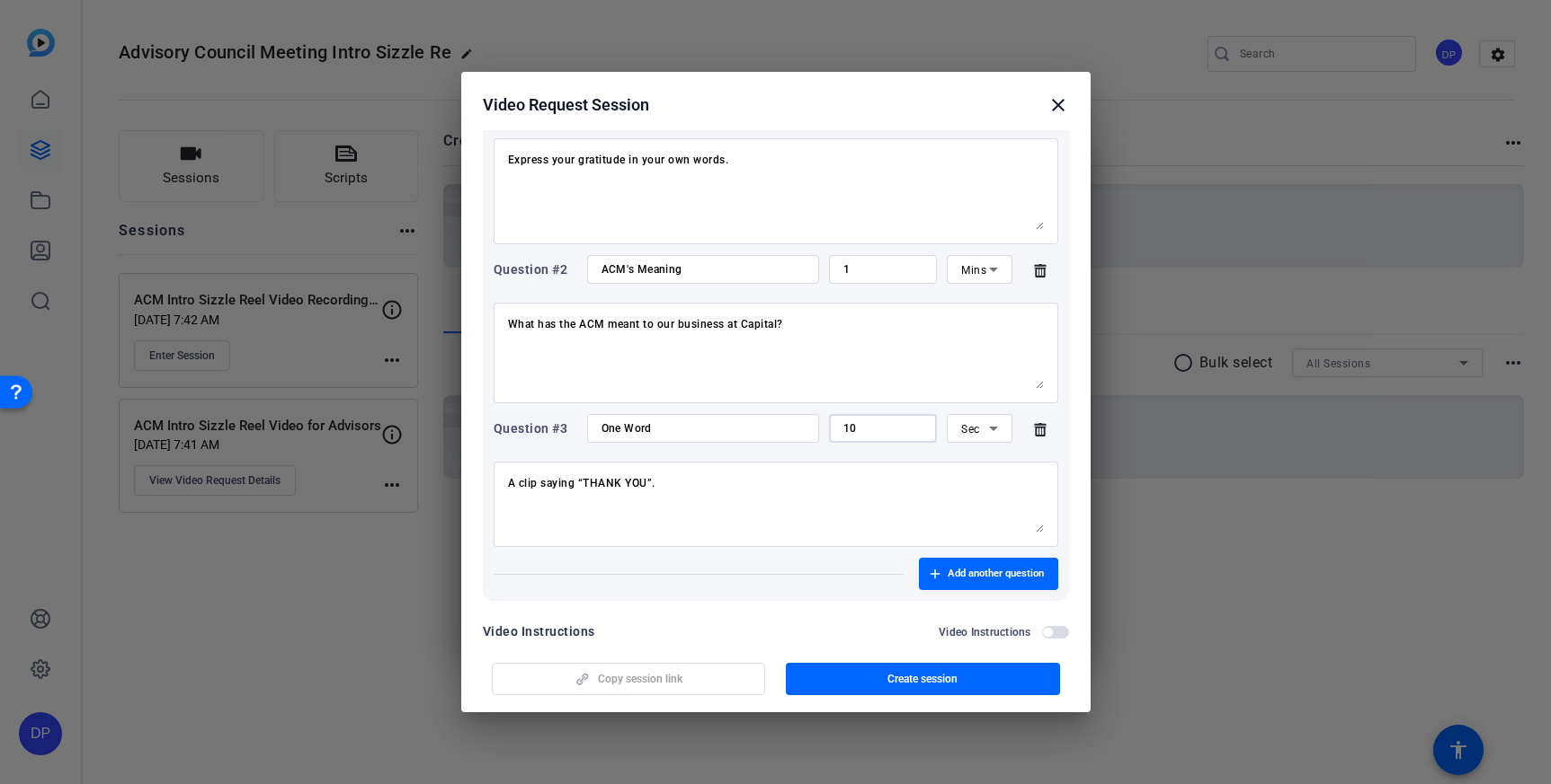
scroll to position [307, 0]
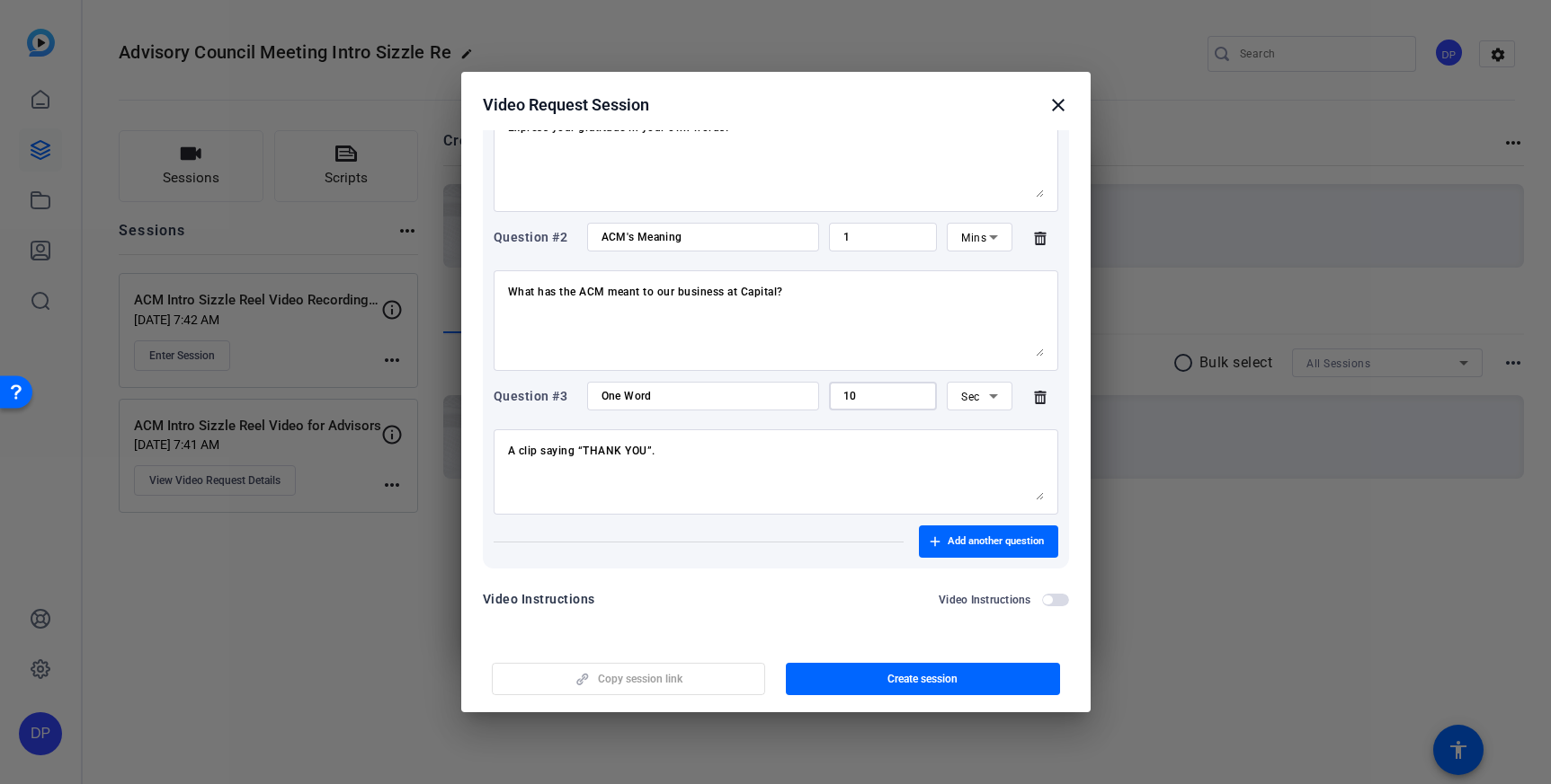
drag, startPoint x: 860, startPoint y: 395, endPoint x: 844, endPoint y: 395, distance: 16.0
click at [844, 395] on input "10" at bounding box center [883, 395] width 80 height 14
click at [858, 415] on div "Question #3 One Word 15 Sec A clip saying “THANK YOU”." at bounding box center [776, 448] width 565 height 133
click at [873, 394] on input "15" at bounding box center [883, 395] width 80 height 14
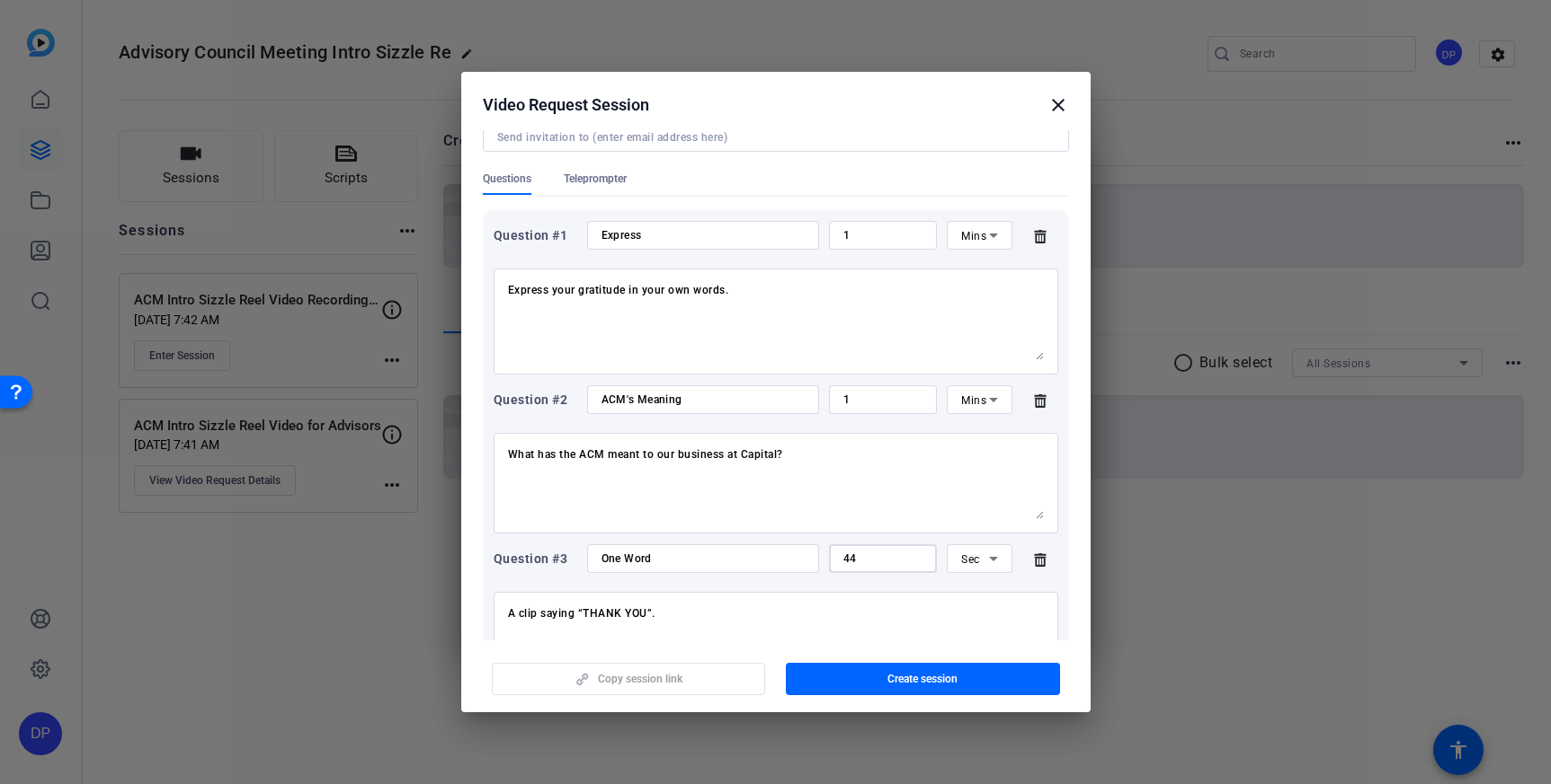
scroll to position [138, 0]
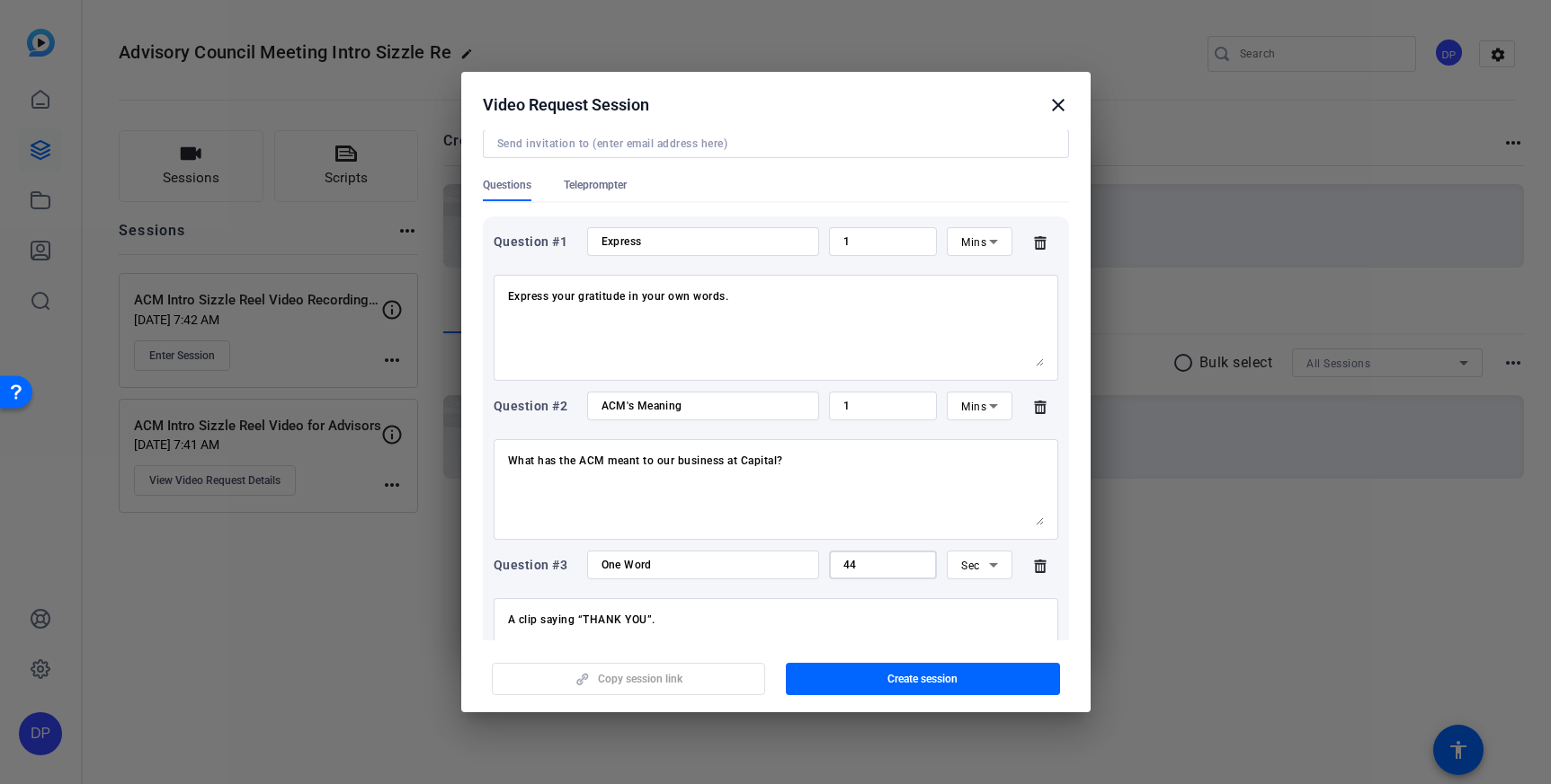
type input "44"
click at [680, 245] on input "Express" at bounding box center [703, 241] width 203 height 14
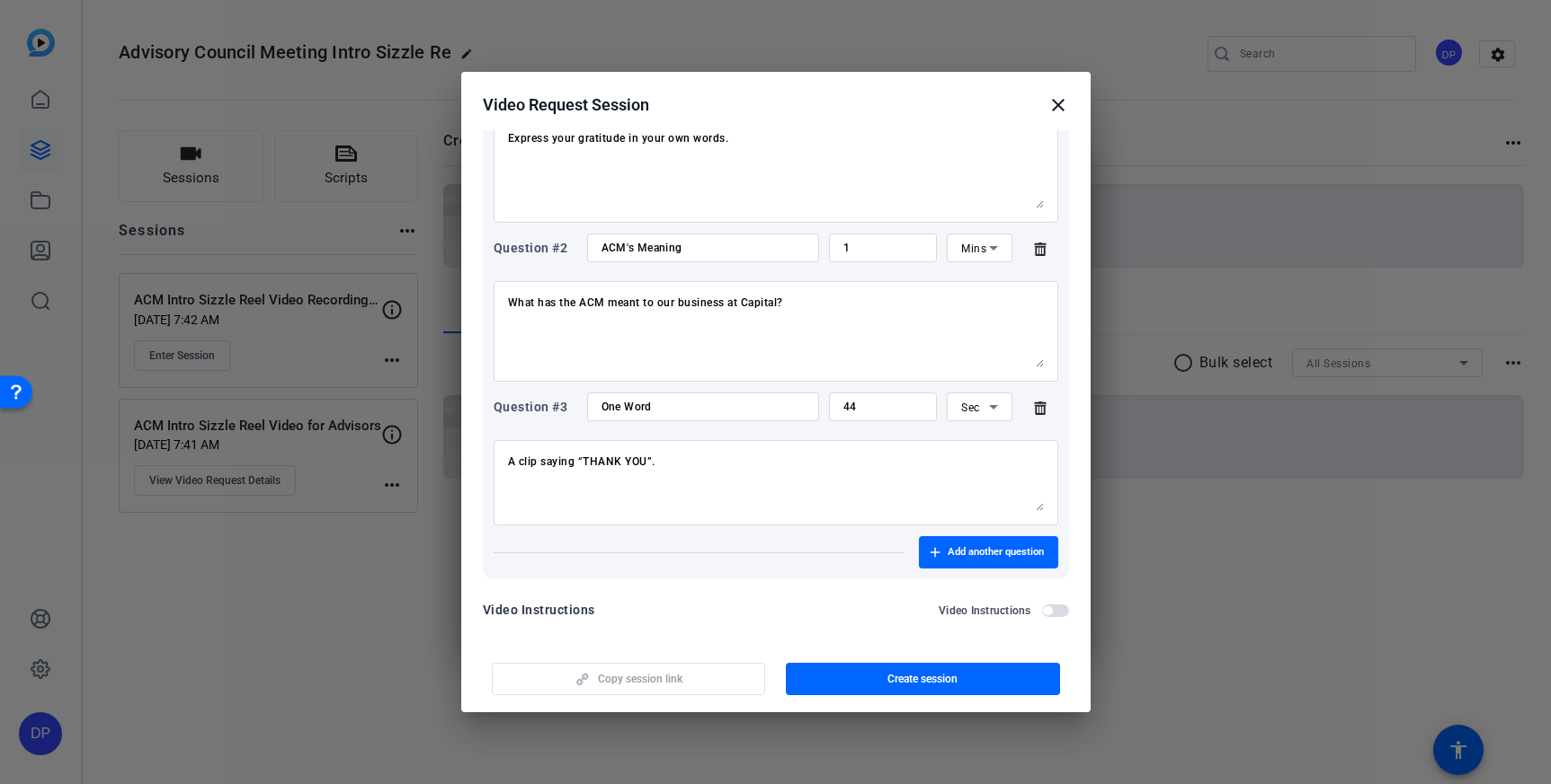
scroll to position [307, 0]
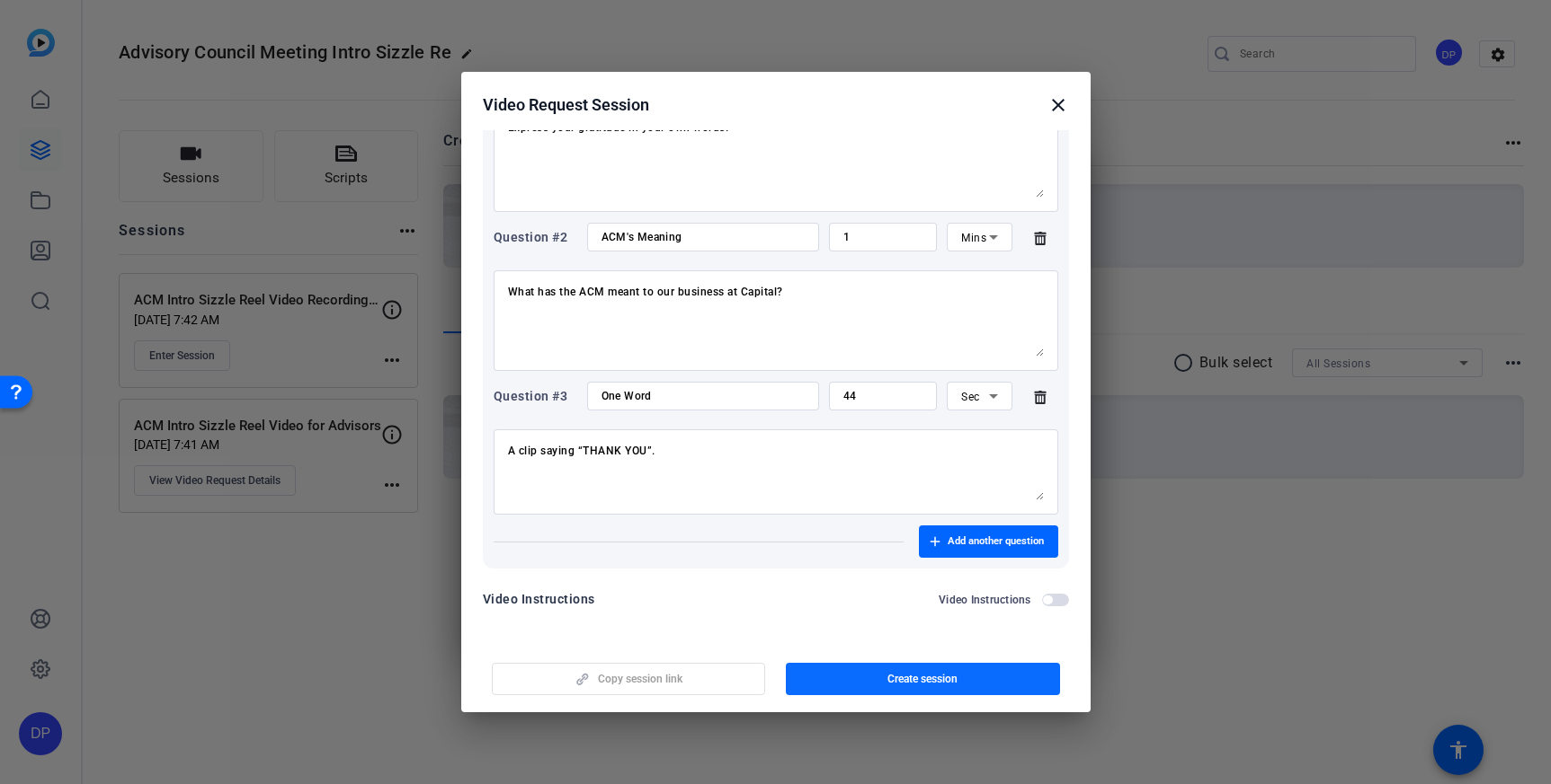
type input "Express Grattitude"
click at [906, 681] on span "Create session" at bounding box center [923, 679] width 70 height 14
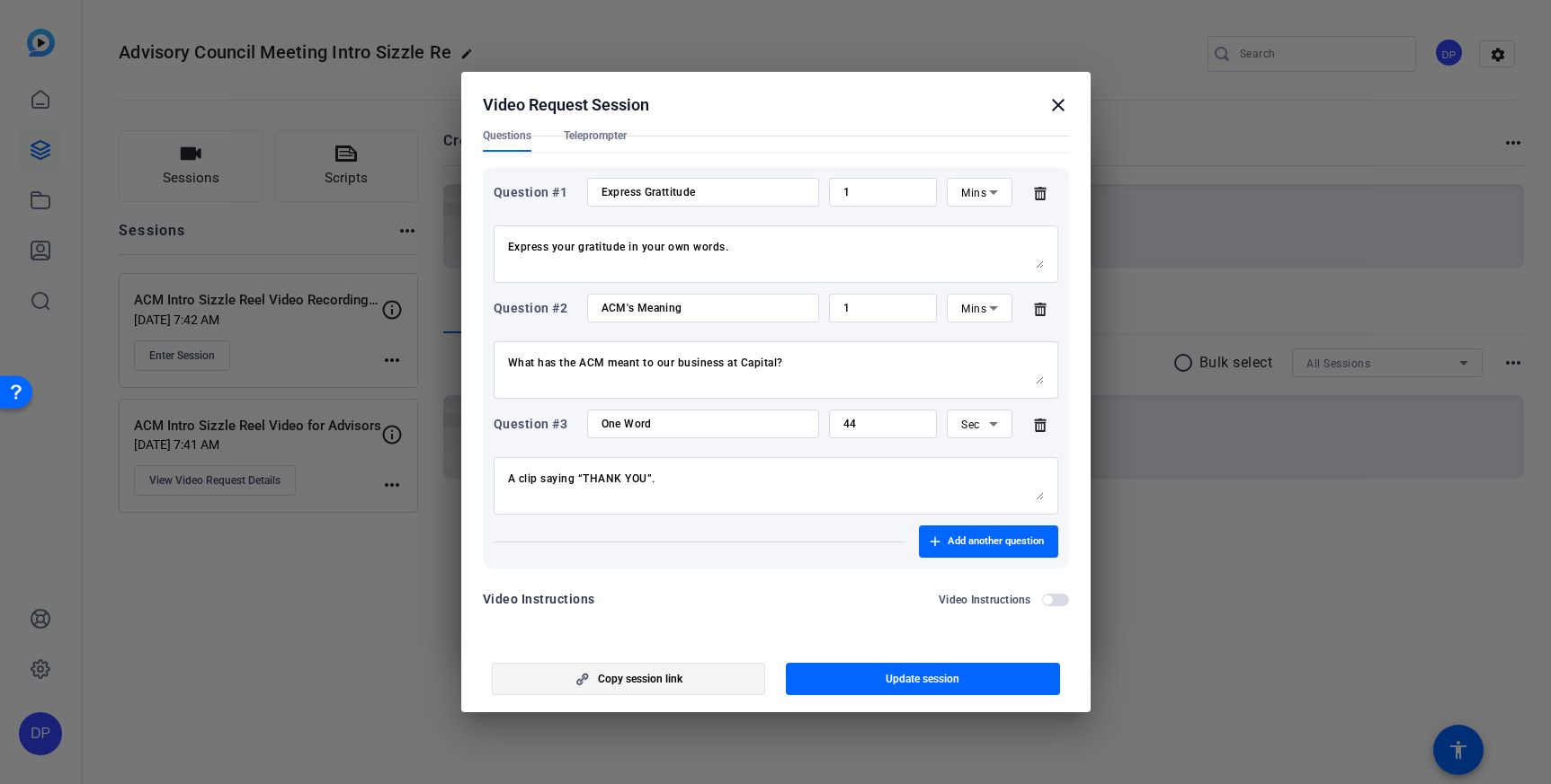
click at [646, 676] on span "Copy session link" at bounding box center [640, 679] width 84 height 14
